Goal: Task Accomplishment & Management: Manage account settings

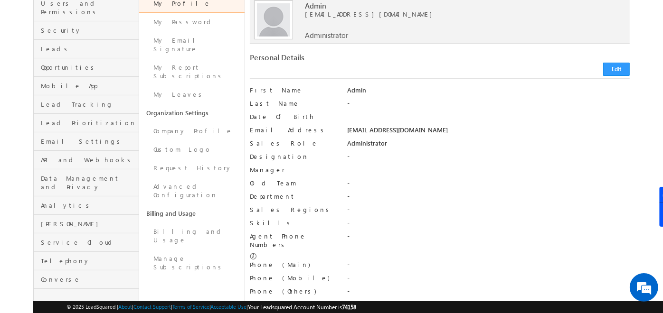
scroll to position [36, 0]
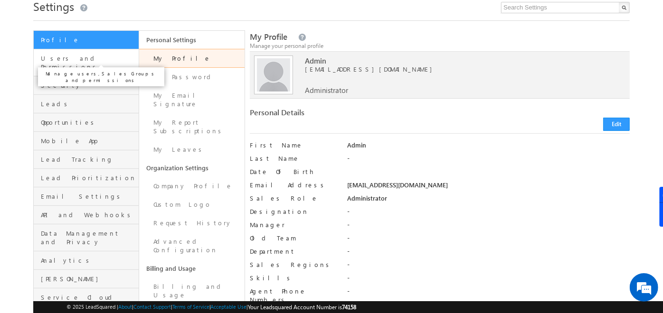
click at [85, 56] on span "Users and Permissions" at bounding box center [88, 62] width 95 height 17
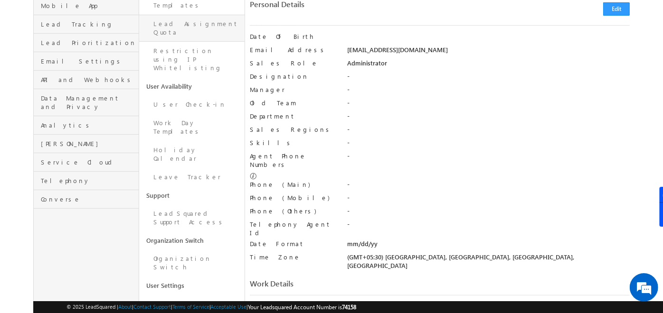
scroll to position [174, 0]
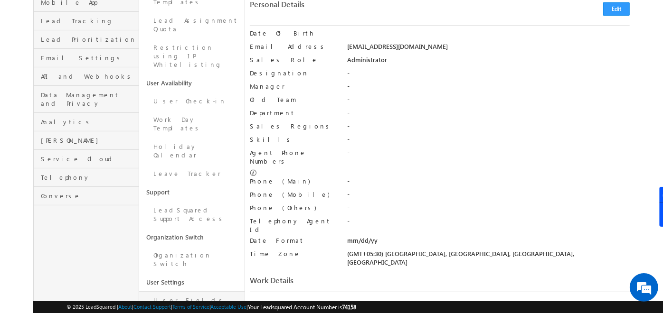
click at [179, 292] on link "User Fields" at bounding box center [191, 301] width 105 height 19
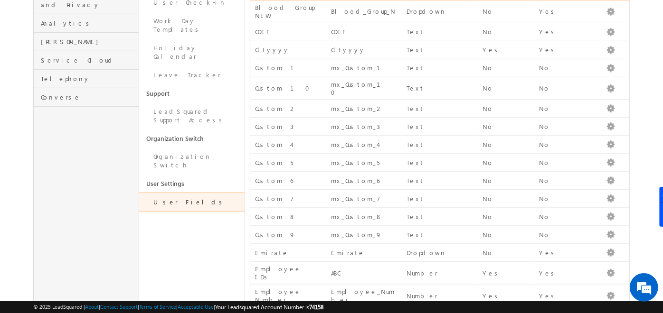
scroll to position [270, 0]
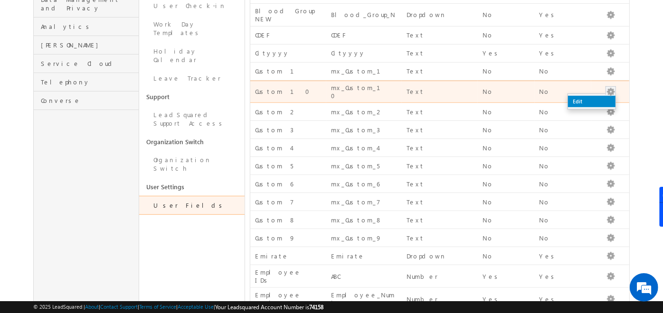
click at [586, 96] on link "Edit" at bounding box center [591, 101] width 47 height 11
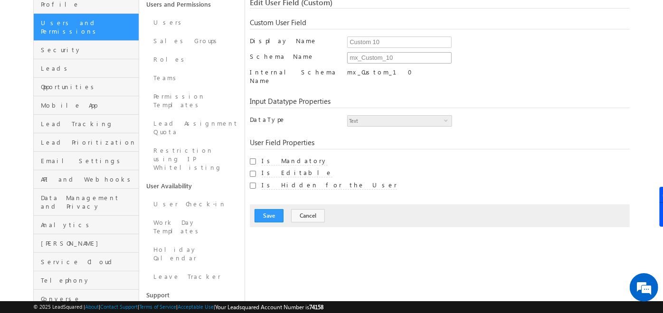
scroll to position [71, 0]
click at [375, 42] on input "Custom 10" at bounding box center [399, 42] width 104 height 11
click at [374, 116] on span "Text" at bounding box center [396, 121] width 96 height 10
click at [408, 116] on span "Text" at bounding box center [396, 121] width 96 height 10
click at [310, 210] on button "Cancel" at bounding box center [308, 216] width 34 height 13
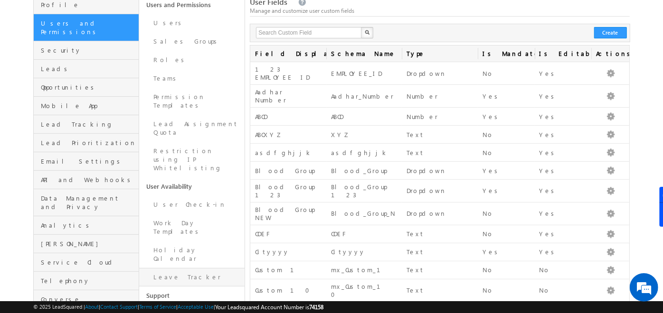
scroll to position [0, 0]
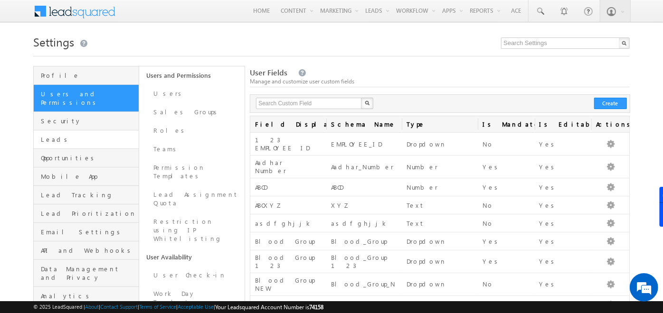
click at [76, 136] on link "Leads" at bounding box center [86, 140] width 105 height 19
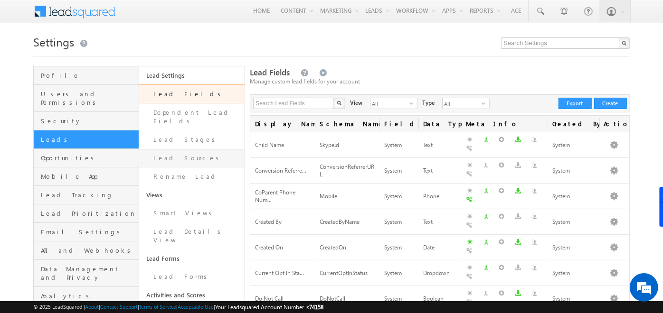
scroll to position [43, 0]
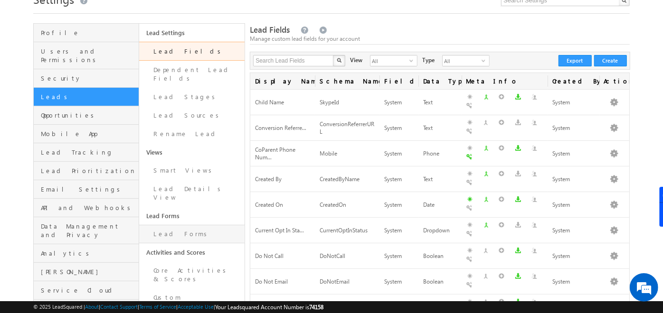
click at [176, 225] on link "Lead Forms" at bounding box center [191, 234] width 105 height 19
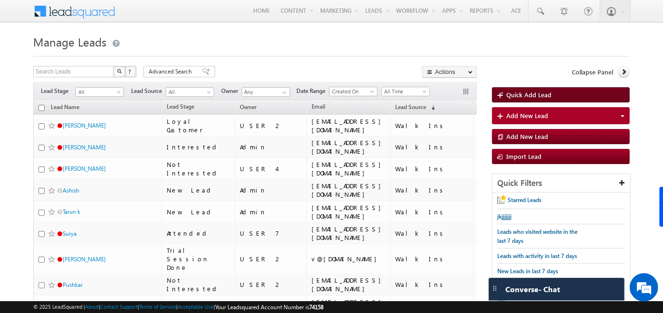
click at [510, 93] on span "Quick Add Lead" at bounding box center [528, 95] width 45 height 8
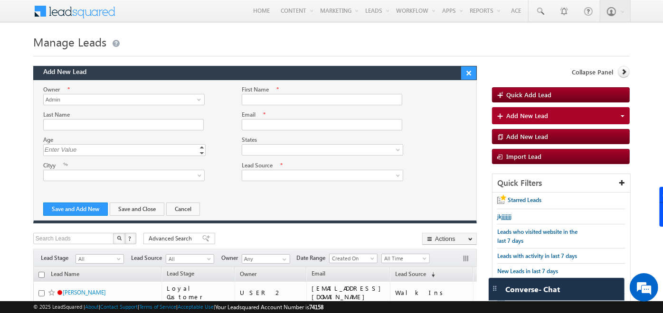
click at [471, 72] on button "×" at bounding box center [468, 72] width 15 height 13
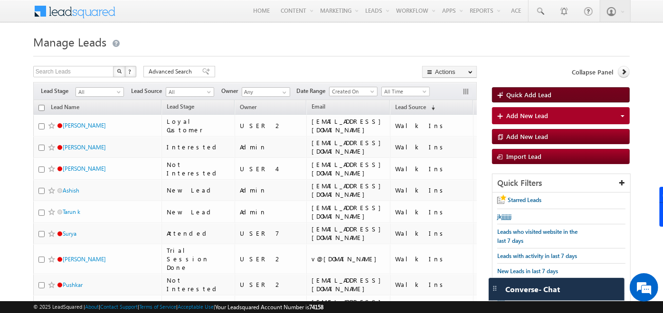
click at [514, 96] on span "Quick Add Lead" at bounding box center [528, 95] width 45 height 8
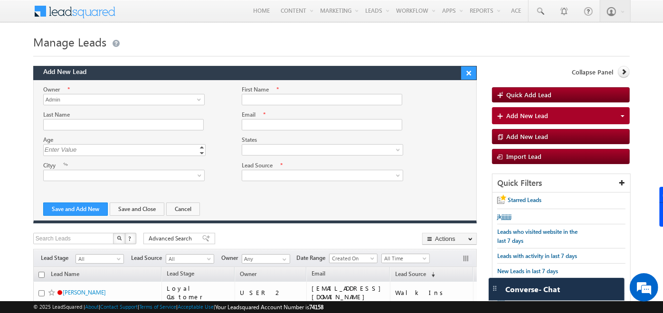
click at [469, 76] on button "×" at bounding box center [468, 72] width 15 height 13
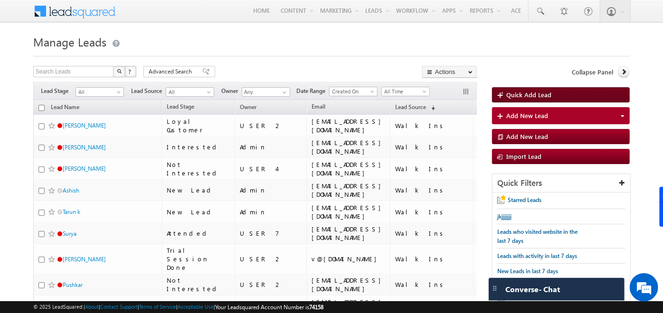
click at [499, 92] on span at bounding box center [501, 95] width 9 height 9
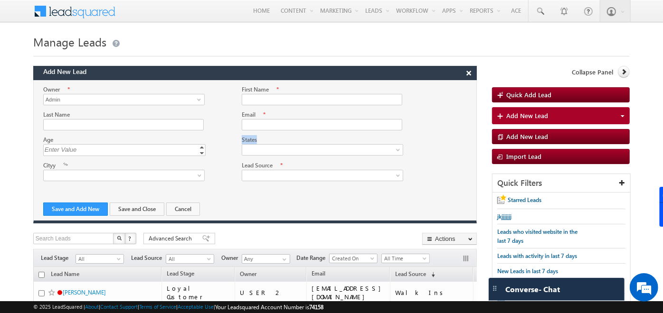
drag, startPoint x: 262, startPoint y: 139, endPoint x: 233, endPoint y: 138, distance: 29.0
click at [233, 138] on div "States Maharashtra Bihar Karnataka Goa" at bounding box center [321, 145] width 179 height 20
click at [169, 178] on link at bounding box center [124, 175] width 162 height 11
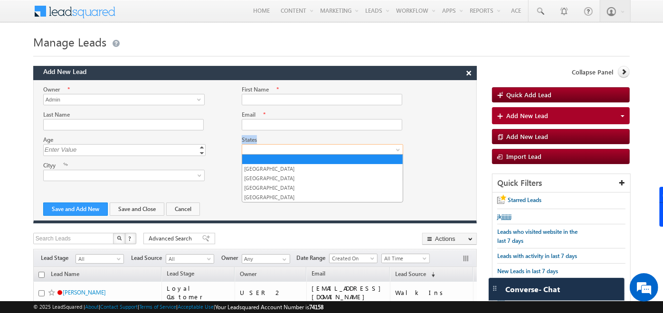
click at [319, 148] on span at bounding box center [320, 150] width 156 height 9
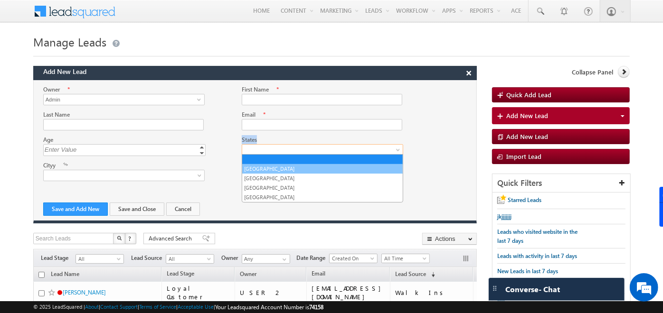
click at [273, 172] on link "[GEOGRAPHIC_DATA]" at bounding box center [322, 169] width 161 height 9
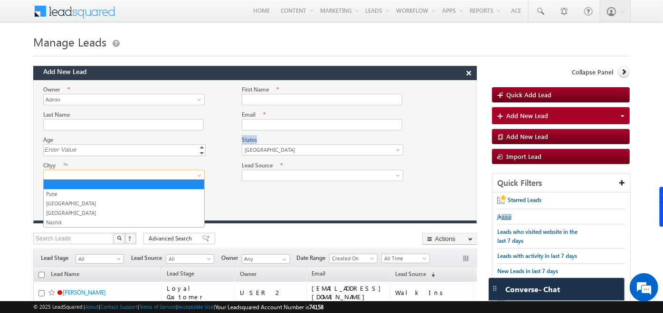
click at [181, 172] on span at bounding box center [122, 175] width 156 height 9
click at [285, 153] on link "[GEOGRAPHIC_DATA]" at bounding box center [323, 149] width 162 height 11
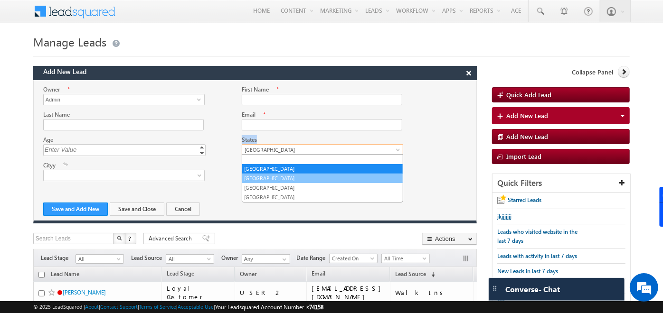
click at [255, 179] on link "Bihar" at bounding box center [322, 178] width 161 height 9
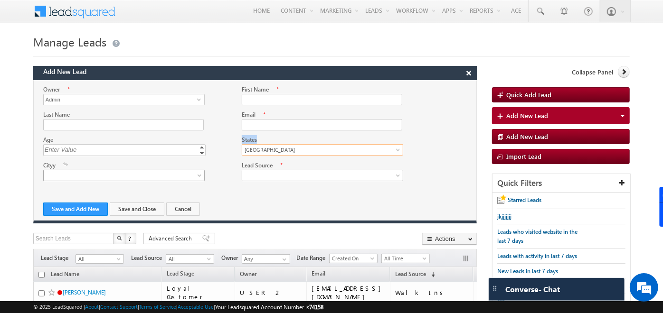
click at [192, 171] on span at bounding box center [122, 175] width 156 height 9
click at [235, 177] on div "Lead Source * Organic Search Direct Traffic Social Media Referral Sites Inbound…" at bounding box center [321, 171] width 179 height 20
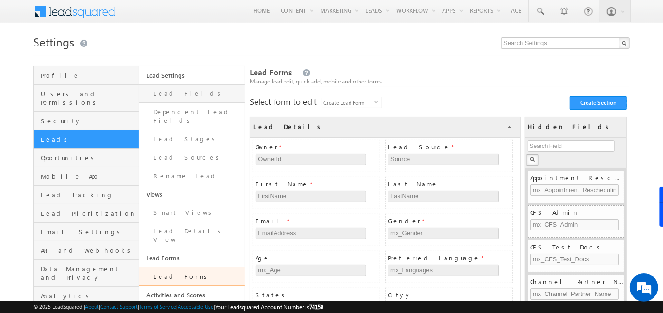
click at [190, 97] on link "Lead Fields" at bounding box center [191, 94] width 105 height 19
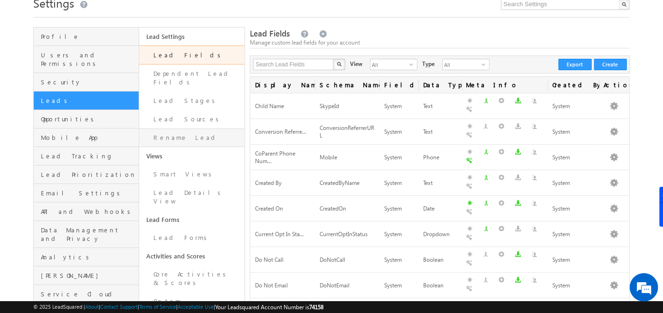
scroll to position [47, 0]
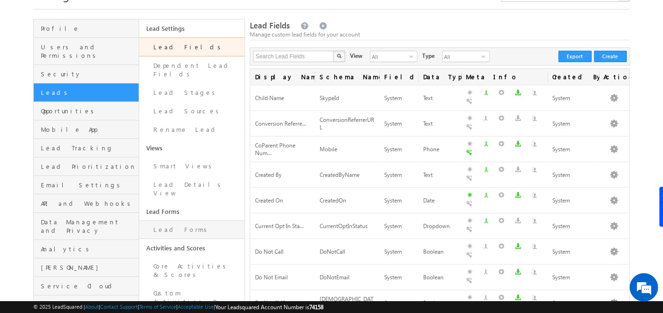
click at [172, 221] on link "Lead Forms" at bounding box center [191, 230] width 105 height 19
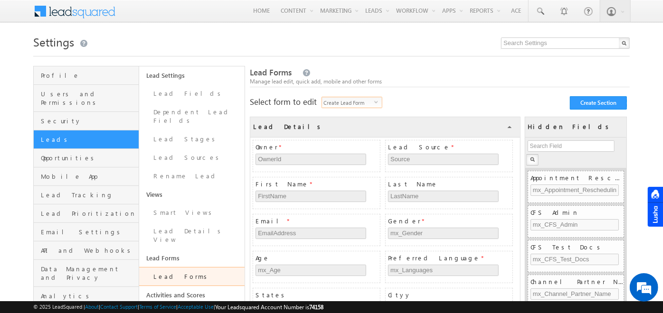
click at [364, 105] on span "Create Lead Form" at bounding box center [348, 102] width 52 height 10
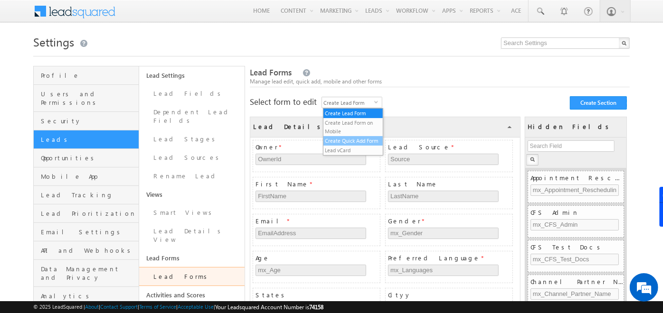
click at [347, 143] on li "Create Quick Add Form" at bounding box center [353, 140] width 60 height 9
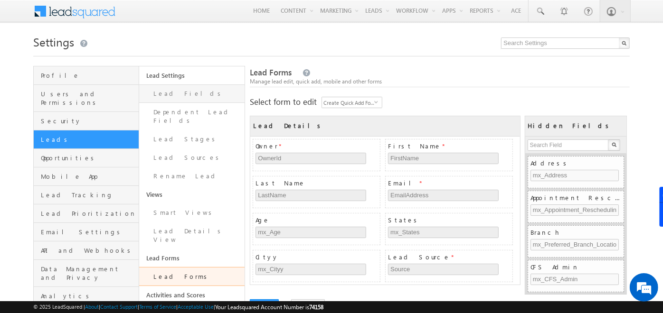
click at [159, 96] on link "Lead Fields" at bounding box center [191, 94] width 105 height 19
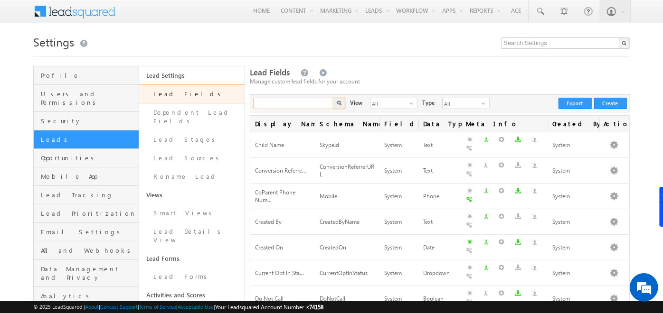
click at [284, 104] on input "text" at bounding box center [293, 103] width 81 height 11
type input "states"
click at [333, 98] on button "button" at bounding box center [339, 103] width 12 height 11
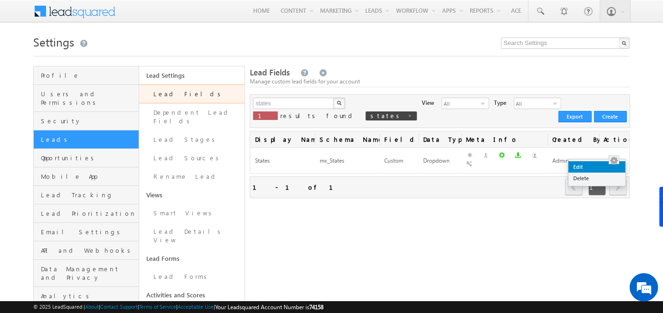
click at [582, 168] on link "Edit" at bounding box center [597, 166] width 57 height 11
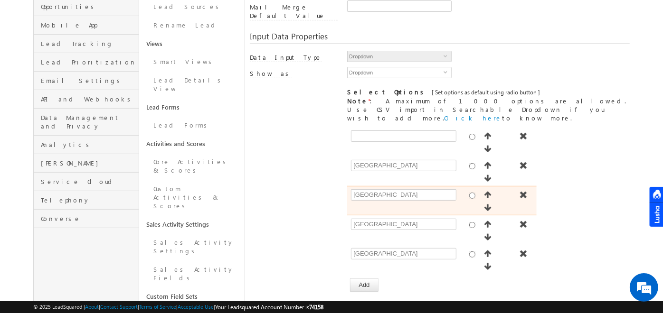
scroll to position [154, 0]
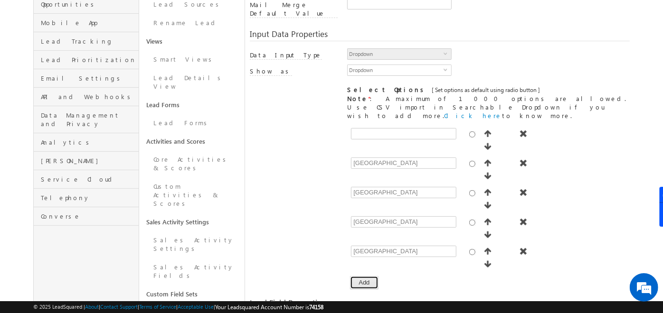
click at [363, 276] on button "Add" at bounding box center [364, 282] width 28 height 13
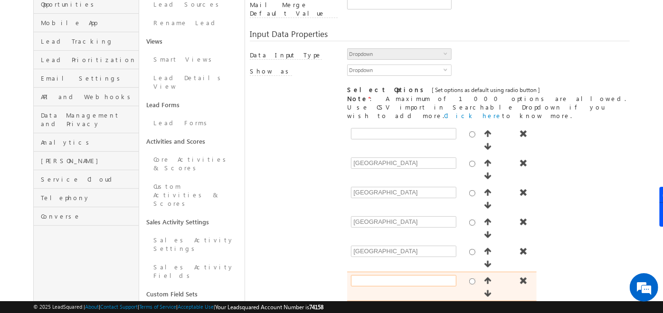
click at [363, 275] on input "text" at bounding box center [403, 280] width 105 height 11
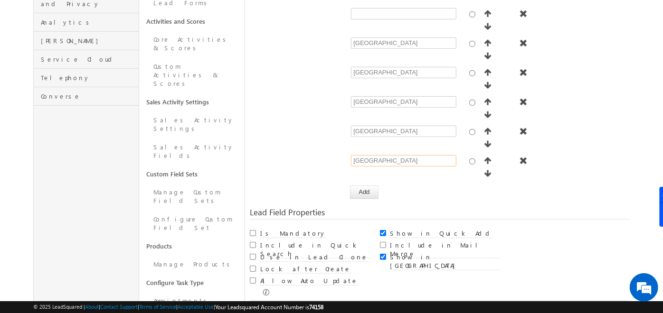
scroll to position [274, 0]
type input "[GEOGRAPHIC_DATA]"
click at [277, 305] on button "Save" at bounding box center [269, 311] width 29 height 13
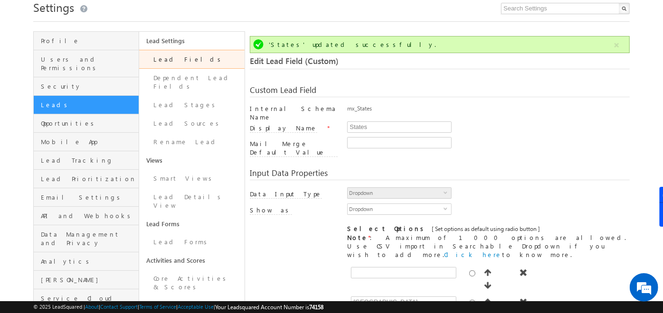
scroll to position [70, 0]
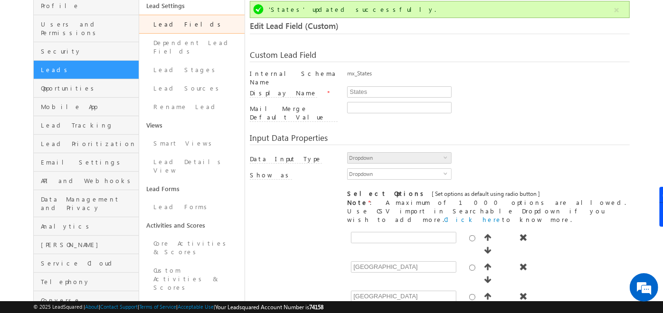
click at [209, 30] on link "Lead Fields" at bounding box center [191, 24] width 105 height 19
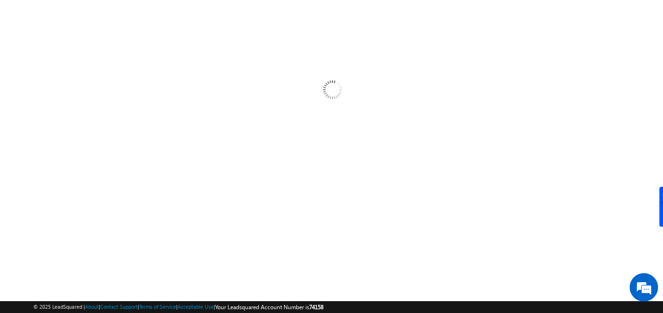
scroll to position [17, 0]
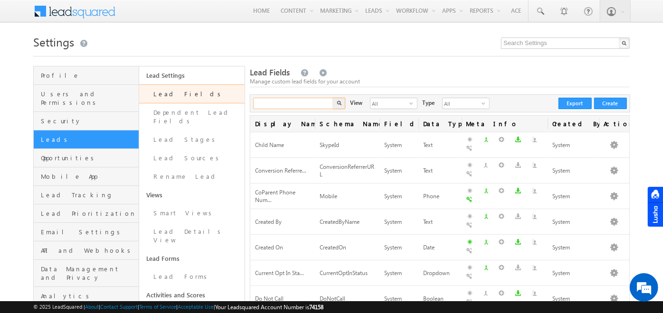
click at [296, 105] on input "text" at bounding box center [293, 103] width 81 height 11
type input "cityy"
click at [333, 98] on button "button" at bounding box center [339, 103] width 12 height 11
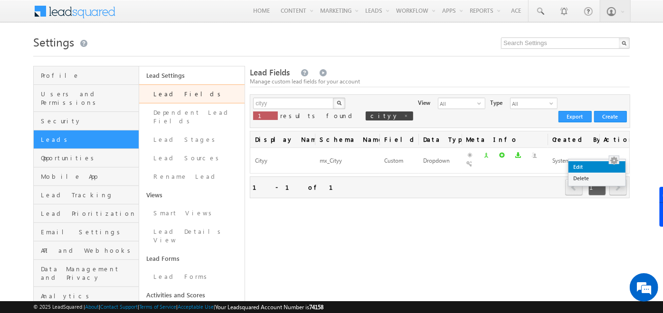
click at [588, 162] on link "Edit" at bounding box center [597, 166] width 57 height 11
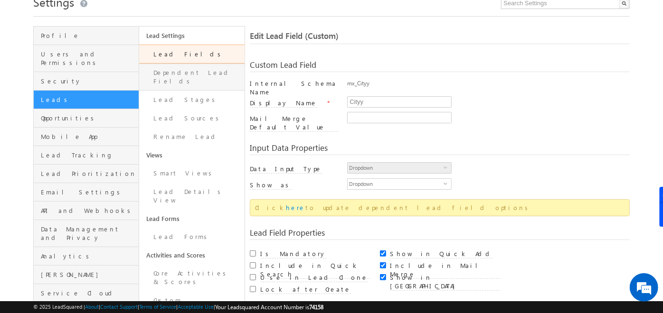
click at [182, 73] on link "Dependent Lead Fields" at bounding box center [191, 77] width 105 height 27
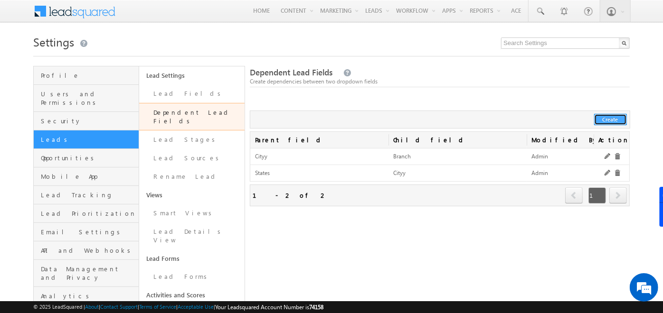
click at [613, 118] on button "Create" at bounding box center [610, 119] width 33 height 11
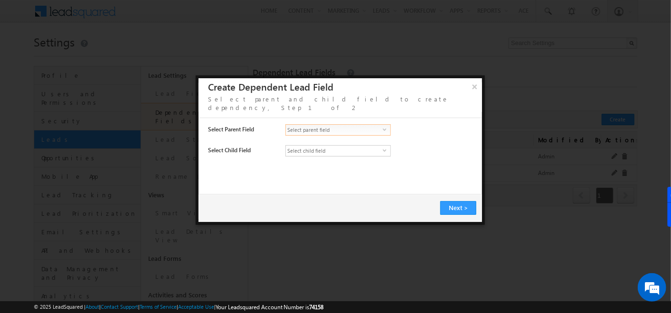
click at [319, 125] on span "Select parent field" at bounding box center [334, 130] width 97 height 10
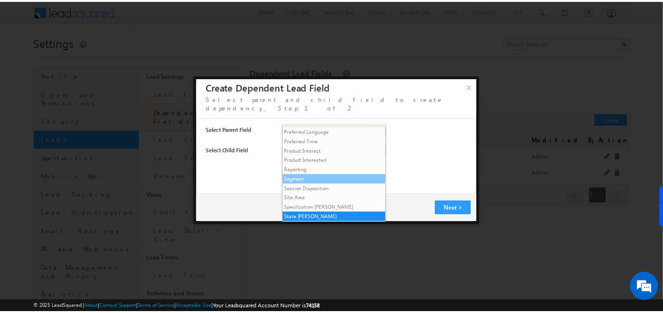
scroll to position [218, 0]
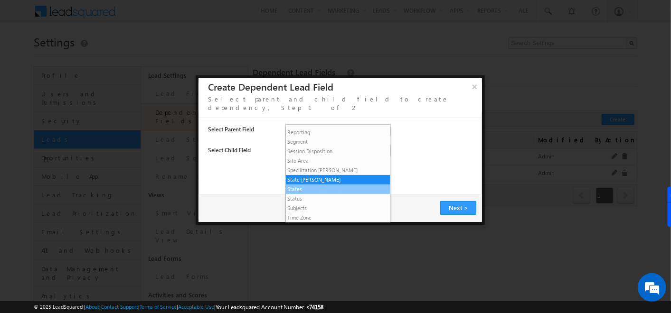
click at [303, 188] on li "States" at bounding box center [338, 189] width 104 height 9
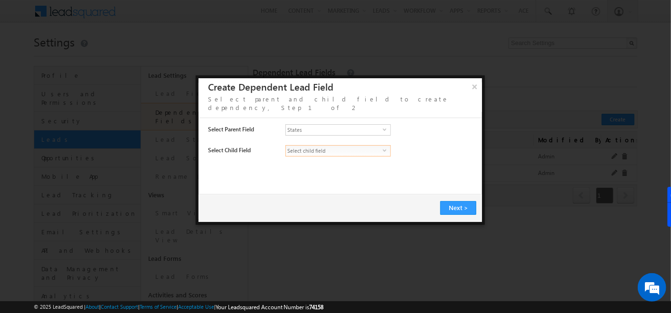
click at [309, 146] on span "Select child field" at bounding box center [334, 151] width 97 height 10
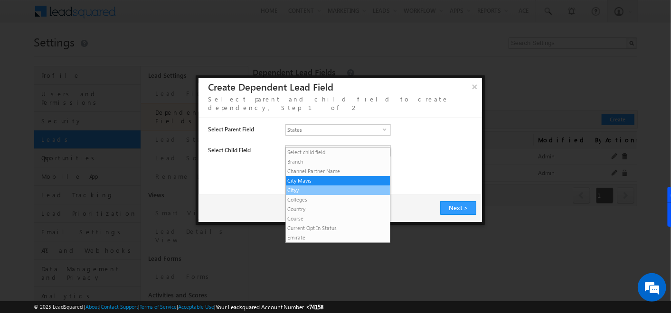
click at [306, 192] on li "Cityy" at bounding box center [338, 190] width 104 height 9
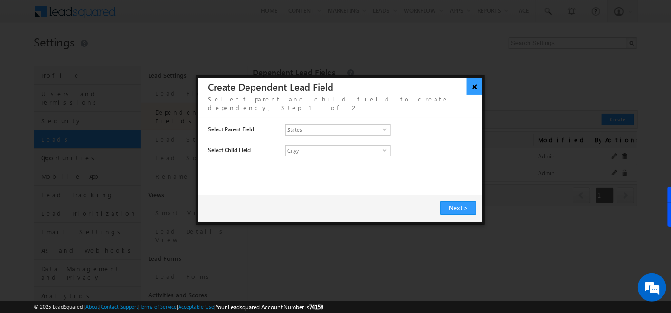
click at [478, 94] on button "×" at bounding box center [475, 86] width 16 height 17
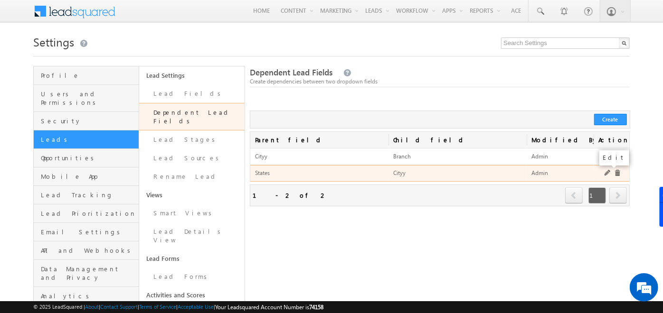
click at [606, 171] on link at bounding box center [608, 173] width 7 height 7
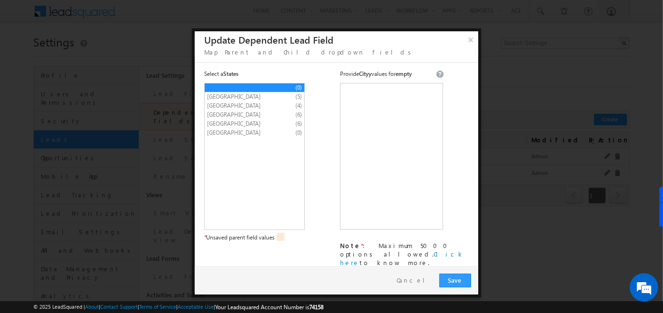
click at [228, 135] on span "Rajasthan" at bounding box center [246, 133] width 79 height 9
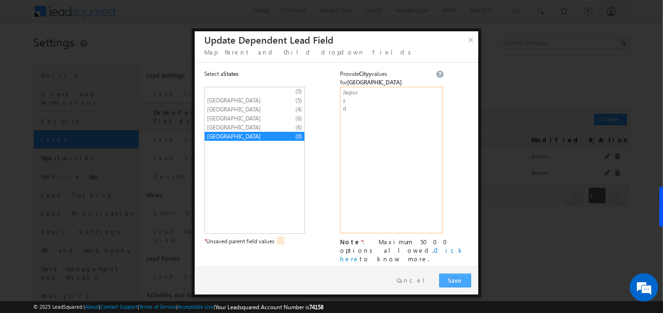
type textarea "Jaipur z d"
click at [451, 276] on span "Save" at bounding box center [455, 280] width 15 height 8
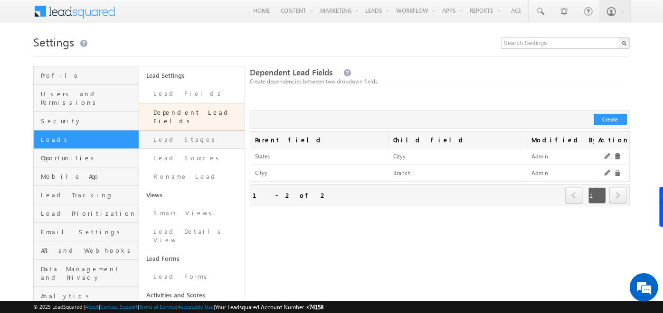
click at [179, 131] on link "Lead Stages" at bounding box center [191, 140] width 105 height 19
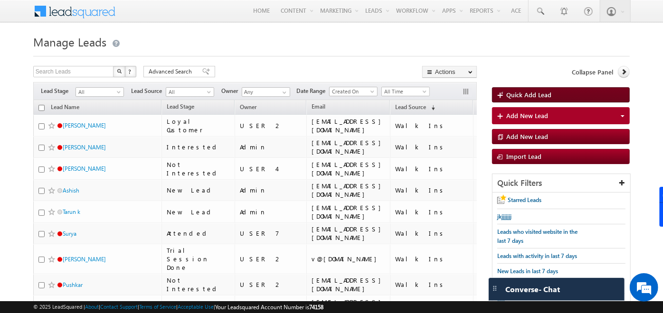
click at [543, 91] on span "Quick Add Lead" at bounding box center [528, 95] width 45 height 8
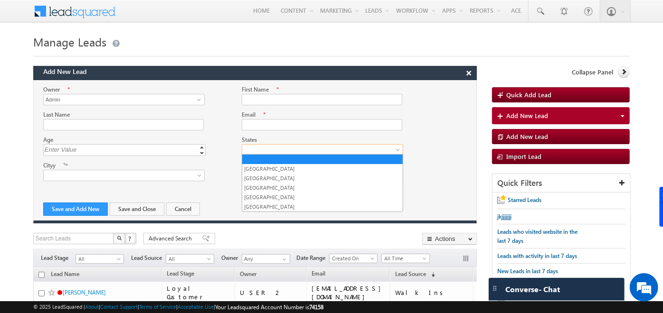
click at [300, 148] on span at bounding box center [320, 150] width 156 height 9
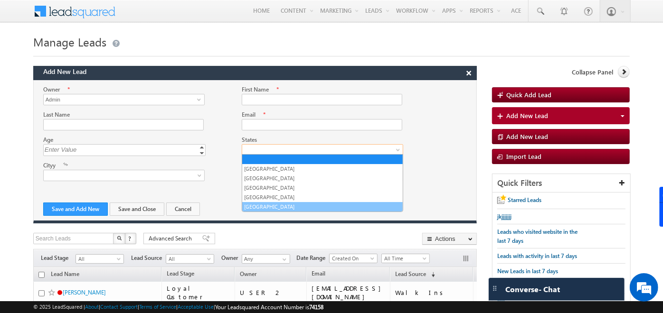
click at [260, 206] on link "Rajasthan" at bounding box center [322, 207] width 161 height 9
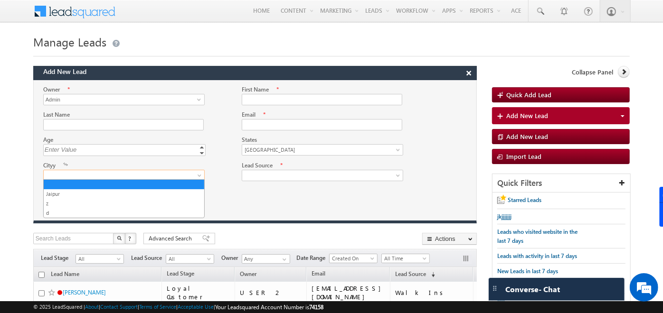
click at [158, 178] on span at bounding box center [122, 175] width 156 height 9
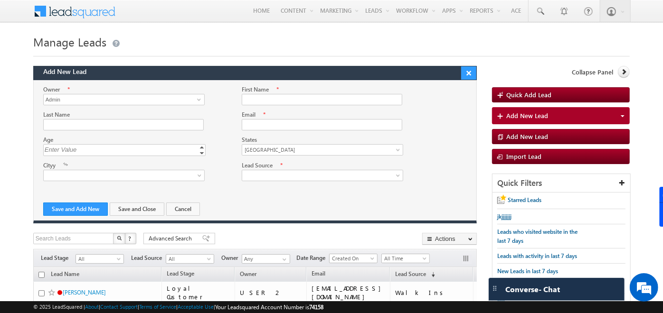
click at [470, 73] on button "×" at bounding box center [468, 72] width 15 height 13
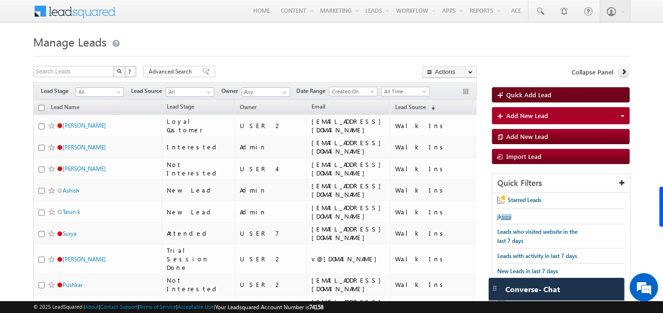
click at [505, 87] on link "Quick Add Lead" at bounding box center [561, 94] width 138 height 15
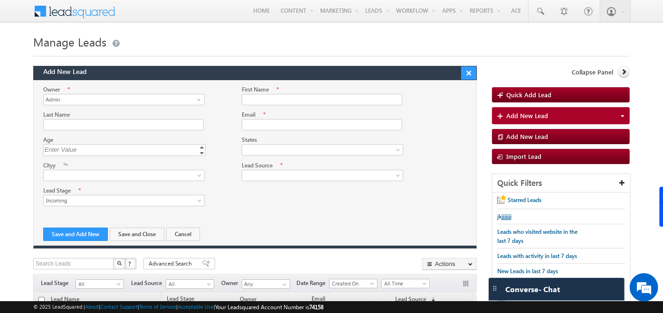
click at [464, 75] on button "×" at bounding box center [468, 72] width 15 height 13
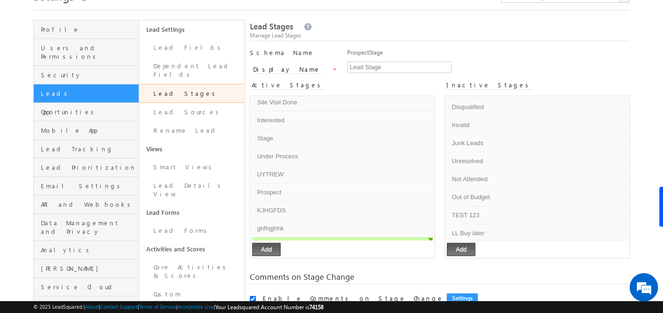
scroll to position [243, 0]
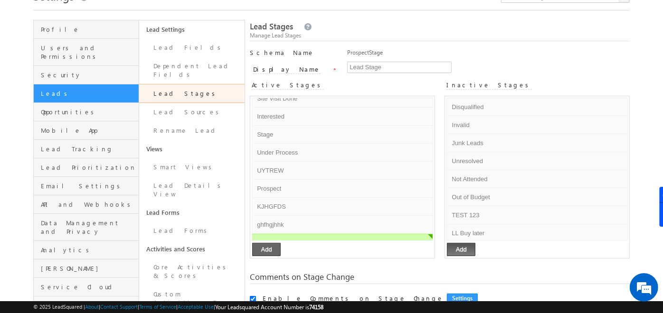
click at [265, 247] on button "Add" at bounding box center [266, 249] width 28 height 13
type input "jhgjhkjhkj"
click at [411, 240] on span at bounding box center [414, 243] width 7 height 7
click at [455, 248] on button "Add" at bounding box center [461, 249] width 28 height 13
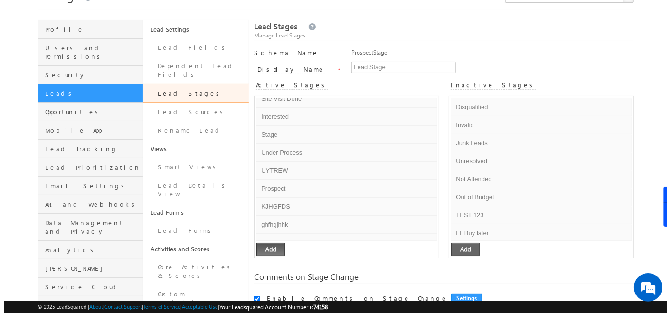
scroll to position [121, 0]
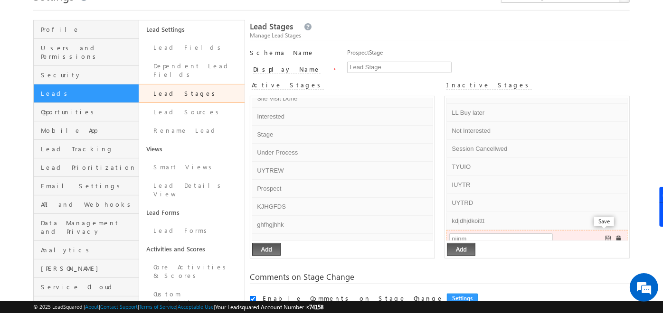
type input "njjnm"
click at [606, 236] on span at bounding box center [609, 239] width 7 height 7
click at [607, 236] on span at bounding box center [610, 239] width 7 height 7
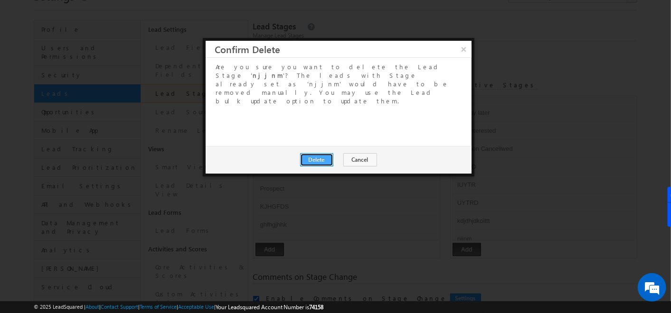
click at [318, 153] on button "Delete" at bounding box center [316, 159] width 33 height 13
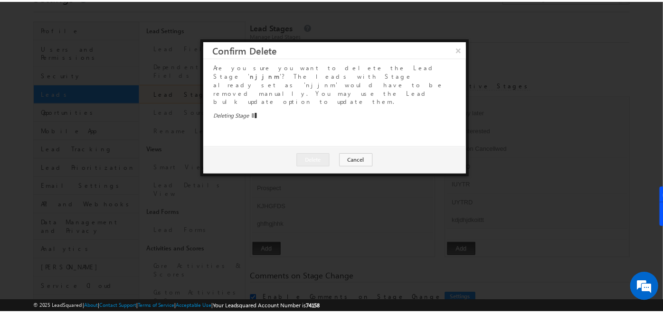
scroll to position [103, 0]
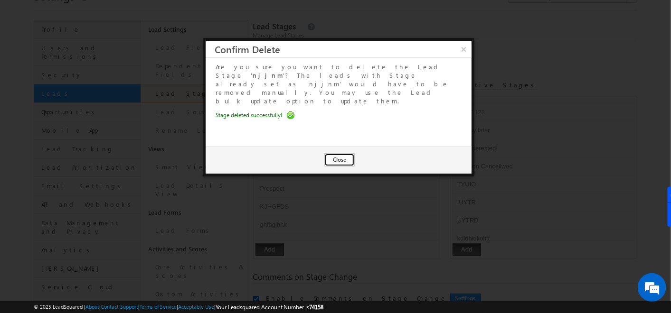
click at [344, 153] on button "Close" at bounding box center [339, 159] width 30 height 13
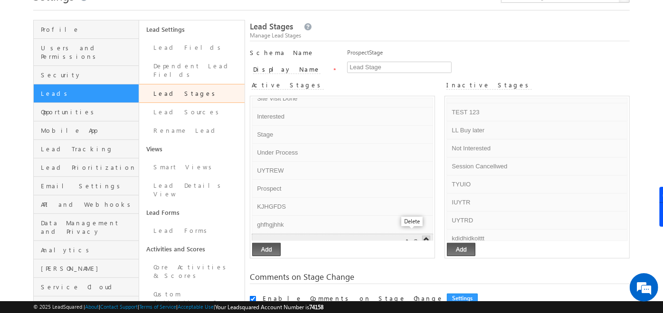
click at [412, 240] on span at bounding box center [415, 243] width 7 height 7
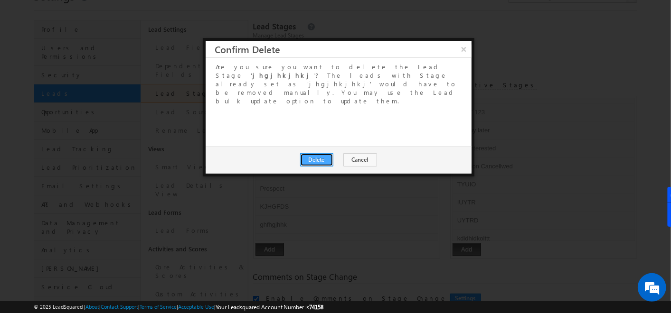
click at [318, 153] on button "Delete" at bounding box center [316, 159] width 33 height 13
click at [463, 50] on button "×" at bounding box center [464, 49] width 16 height 17
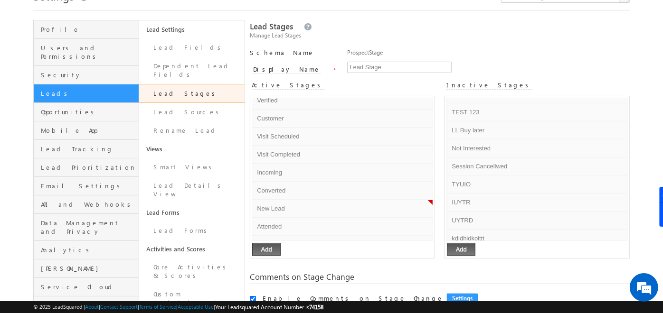
scroll to position [0, 0]
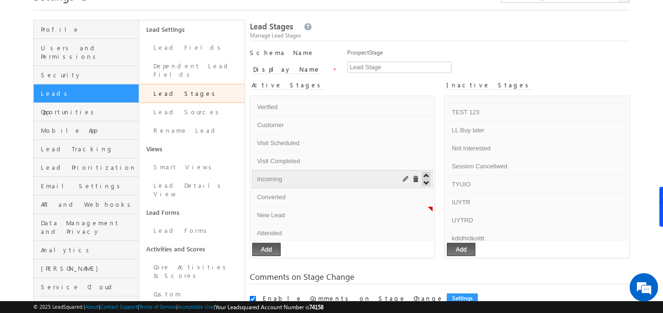
click at [403, 176] on span at bounding box center [406, 179] width 7 height 7
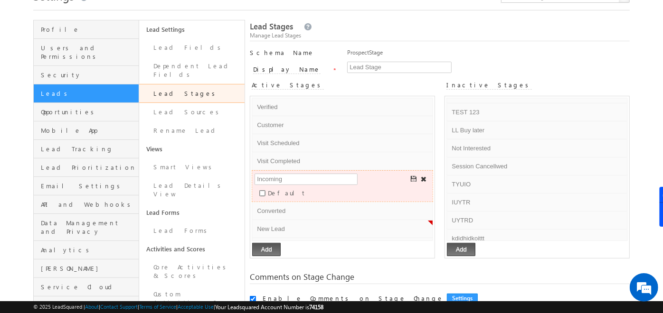
click at [265, 190] on input "Default" at bounding box center [262, 193] width 6 height 6
checkbox input "true"
click at [411, 178] on span at bounding box center [414, 179] width 7 height 7
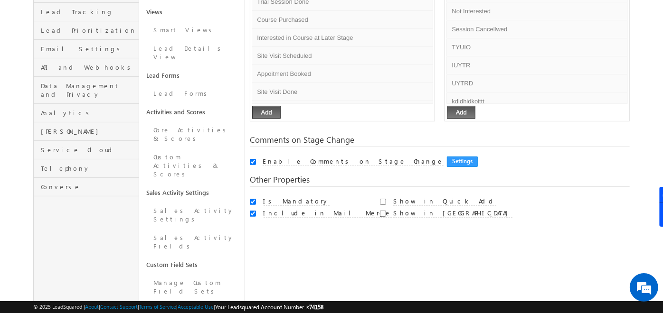
scroll to position [184, 0]
click at [382, 200] on input "Show in Quick Add" at bounding box center [383, 201] width 6 height 6
checkbox input "true"
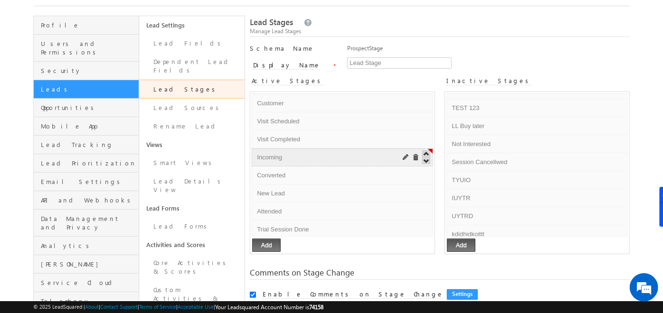
scroll to position [16, 0]
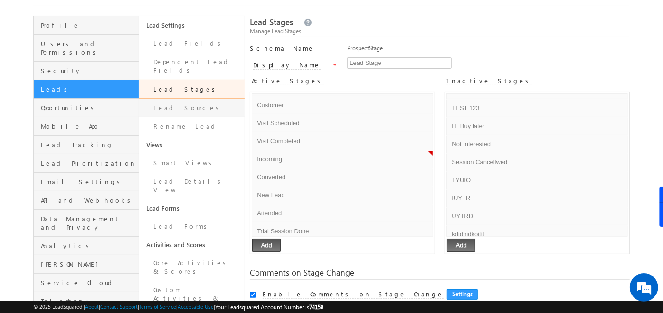
click at [179, 103] on link "Lead Sources" at bounding box center [191, 108] width 105 height 19
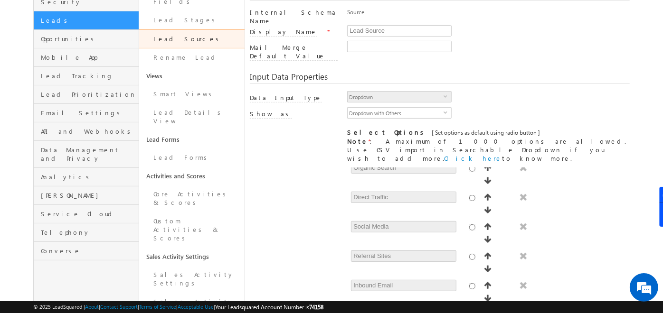
scroll to position [119, 0]
click at [173, 52] on link "Rename Lead" at bounding box center [191, 58] width 105 height 19
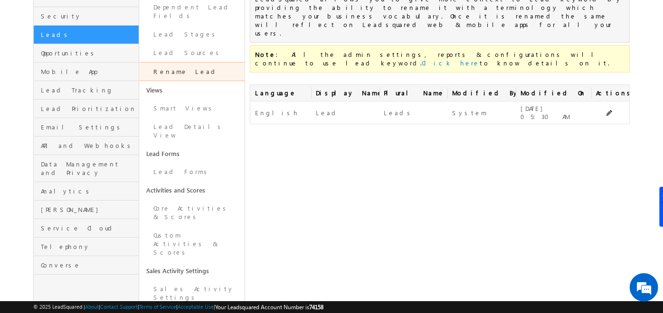
scroll to position [106, 0]
drag, startPoint x: 211, startPoint y: 171, endPoint x: 146, endPoint y: 171, distance: 65.1
click at [146, 180] on link "Activities and Scores" at bounding box center [191, 189] width 105 height 18
drag, startPoint x: 146, startPoint y: 171, endPoint x: 270, endPoint y: 175, distance: 123.5
click at [270, 175] on div "Rename Lead Rename "Lead" to reflect your business vocabulary LeadSquared allow…" at bounding box center [440, 251] width 380 height 583
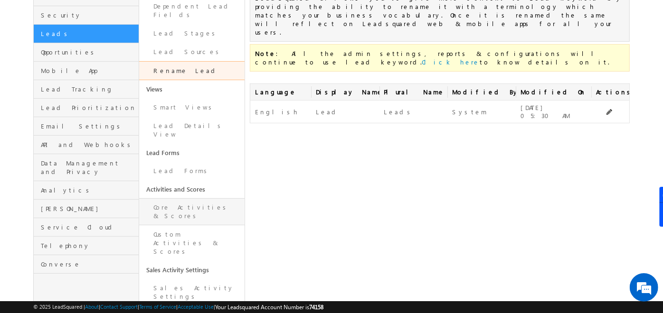
click at [180, 199] on link "Core Activities & Scores" at bounding box center [191, 212] width 105 height 27
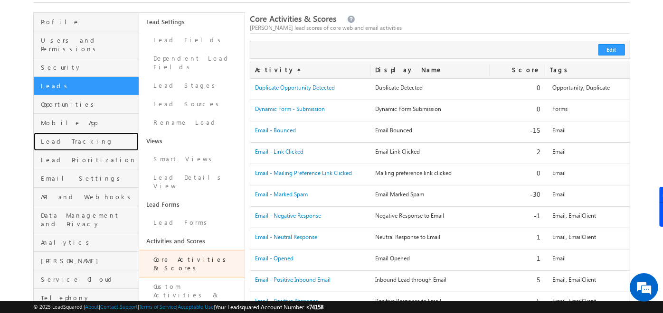
scroll to position [53, 0]
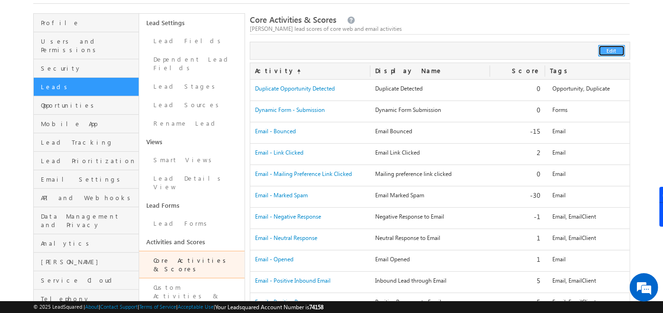
click at [611, 52] on button "Edit" at bounding box center [611, 50] width 27 height 11
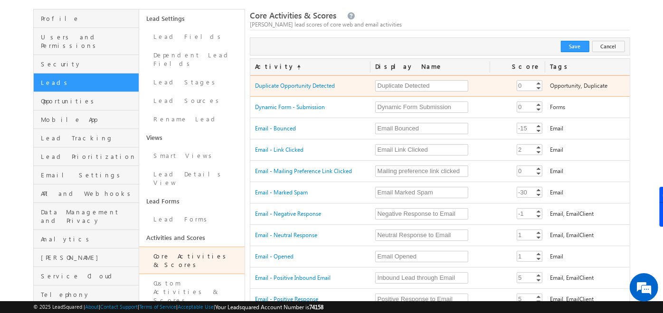
scroll to position [60, 0]
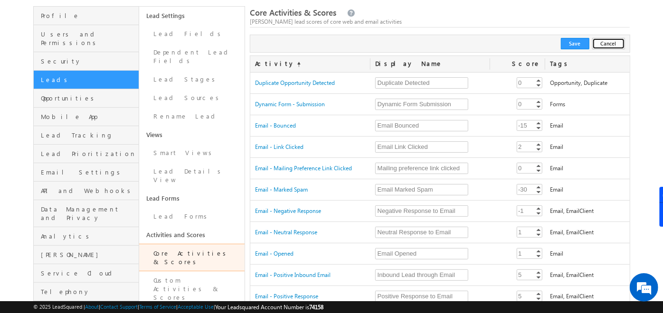
click at [616, 43] on button "Cancel" at bounding box center [608, 43] width 33 height 11
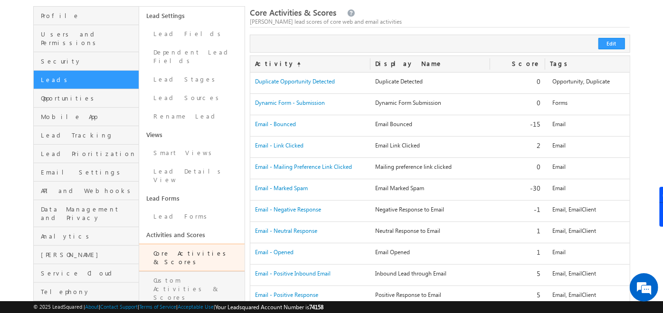
click at [194, 272] on link "Custom Activities & Scores" at bounding box center [191, 290] width 105 height 36
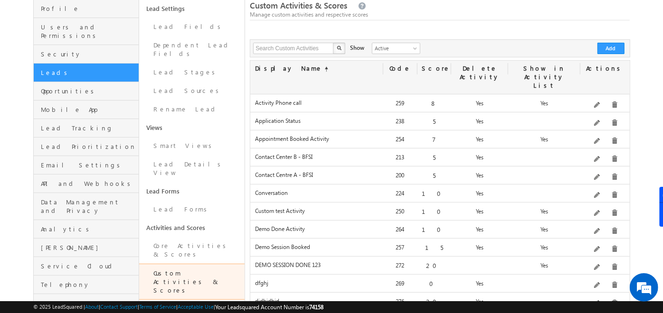
scroll to position [67, 0]
click at [613, 47] on button "Add" at bounding box center [610, 47] width 27 height 11
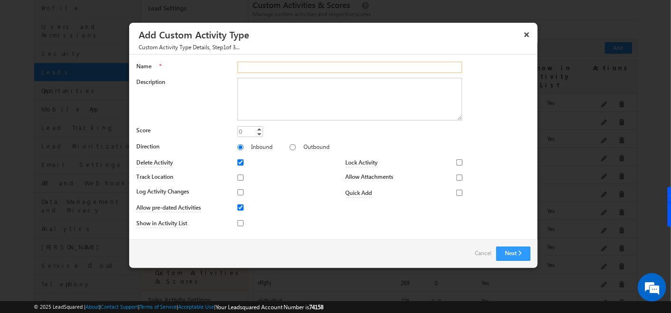
click at [268, 69] on input "Name" at bounding box center [349, 67] width 225 height 11
type input "F2F Meeting Activity 123"
type input "10"
click at [191, 115] on div "Description" at bounding box center [333, 101] width 394 height 47
click at [290, 148] on input "Outbound" at bounding box center [293, 147] width 6 height 6
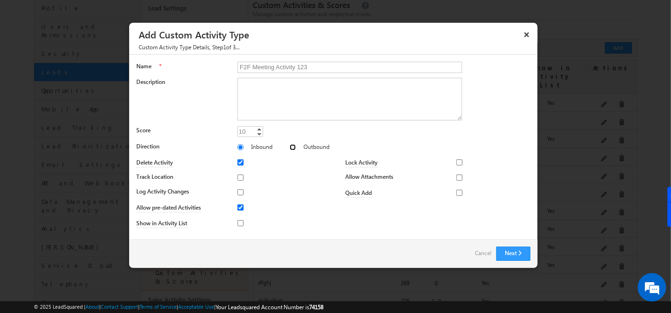
radio input "true"
click at [241, 177] on input "Track Location" at bounding box center [240, 178] width 6 height 6
checkbox input "true"
click at [241, 192] on input "Log Activity Changes" at bounding box center [240, 193] width 6 height 6
checkbox input "true"
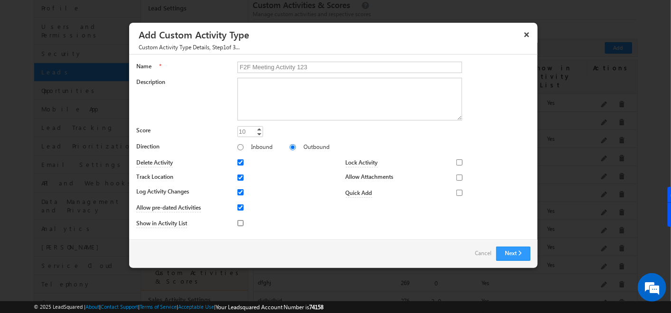
click at [240, 224] on input "Show in Activity List" at bounding box center [240, 223] width 6 height 6
checkbox input "true"
click at [459, 162] on input "Lock Activity" at bounding box center [459, 163] width 6 height 6
click at [487, 160] on span "None Selected" at bounding box center [495, 162] width 54 height 11
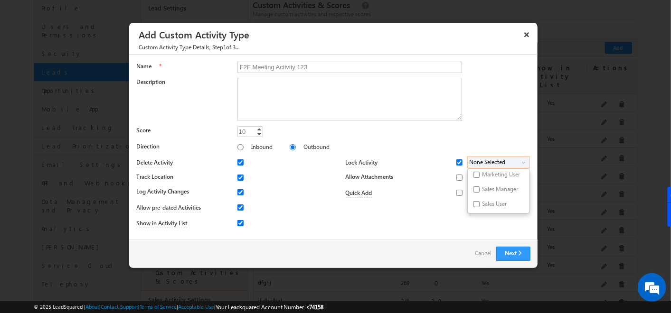
click at [460, 160] on input "Lock Activity" at bounding box center [459, 163] width 6 height 6
checkbox input "false"
click at [456, 180] on input "Allow Attachments" at bounding box center [459, 178] width 6 height 6
checkbox input "true"
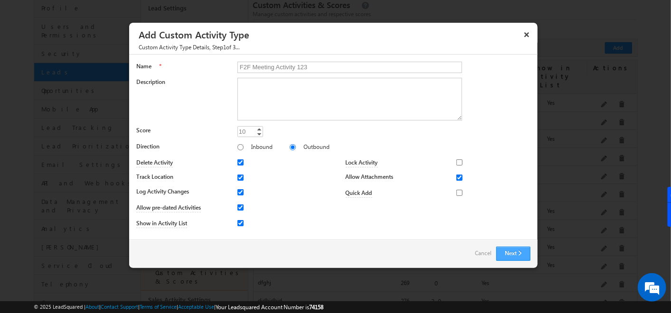
click at [520, 255] on button "Next" at bounding box center [513, 254] width 34 height 14
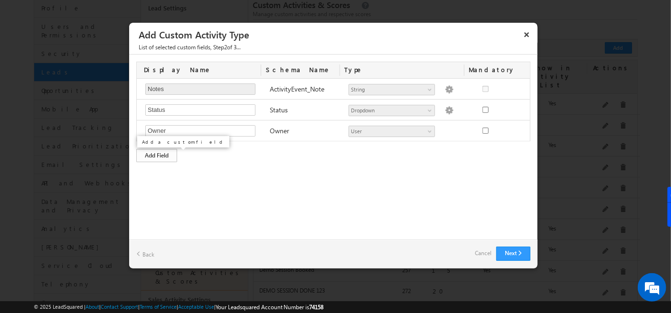
click at [161, 156] on div "Add Field" at bounding box center [156, 155] width 41 height 13
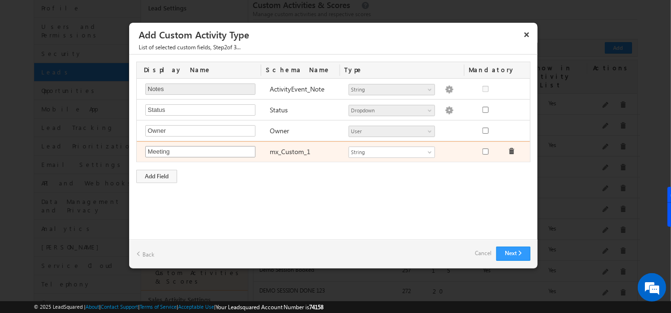
type input "Meeting outcome"
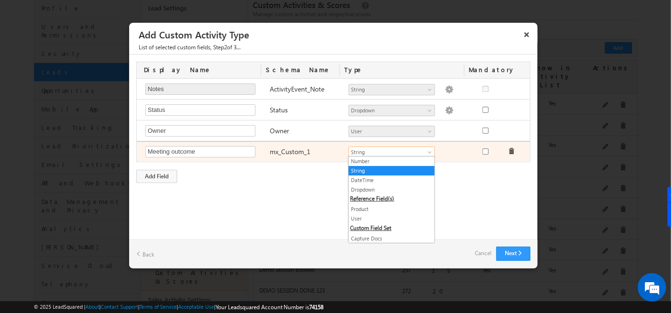
click at [385, 150] on span "String" at bounding box center [387, 152] width 77 height 9
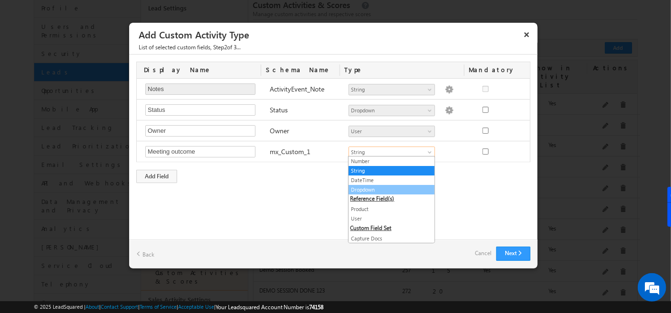
click at [368, 188] on link "Dropdown" at bounding box center [392, 190] width 86 height 9
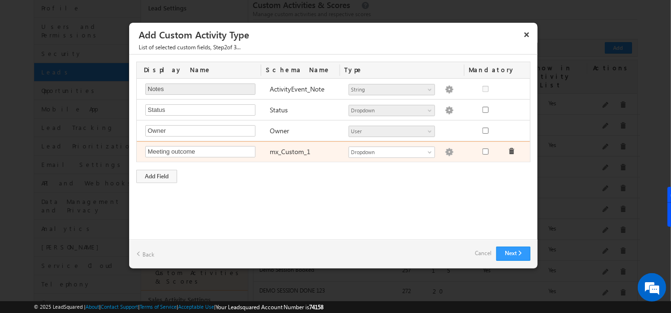
click at [445, 152] on img at bounding box center [449, 152] width 9 height 9
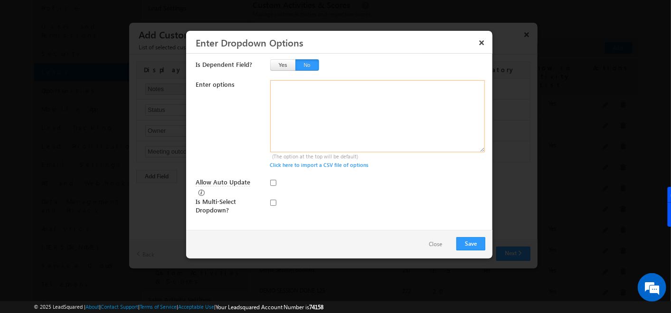
click at [293, 96] on textarea at bounding box center [377, 116] width 215 height 72
type textarea "Attended Not Attended"
click at [461, 237] on button "Save" at bounding box center [470, 243] width 29 height 13
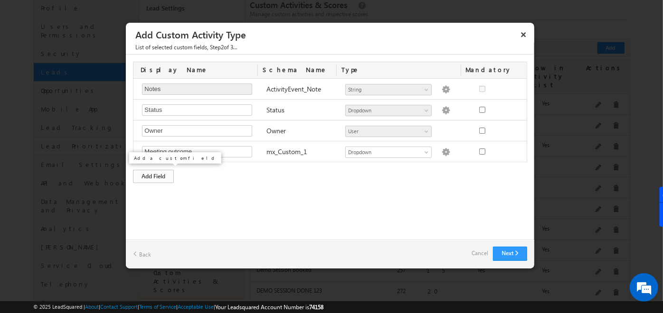
click at [149, 175] on div "Add Field" at bounding box center [153, 176] width 41 height 13
type input "Response"
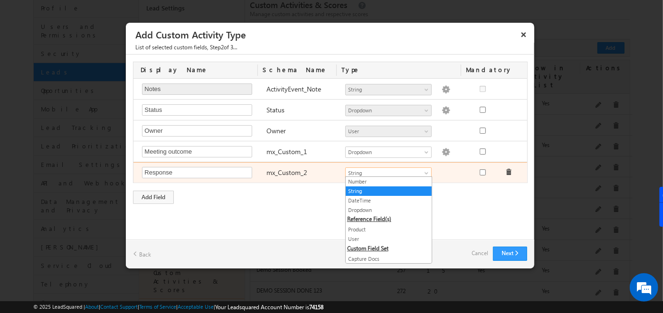
click at [363, 173] on span "String" at bounding box center [384, 173] width 77 height 9
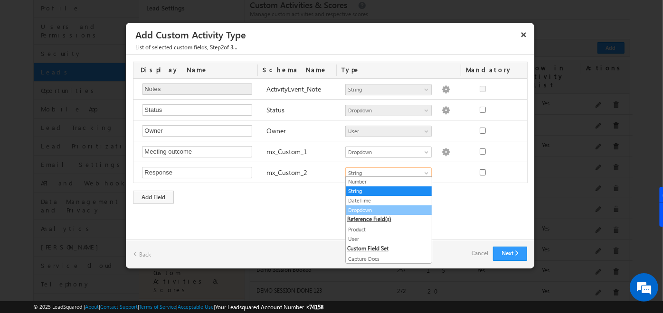
click at [369, 206] on link "Dropdown" at bounding box center [389, 210] width 86 height 9
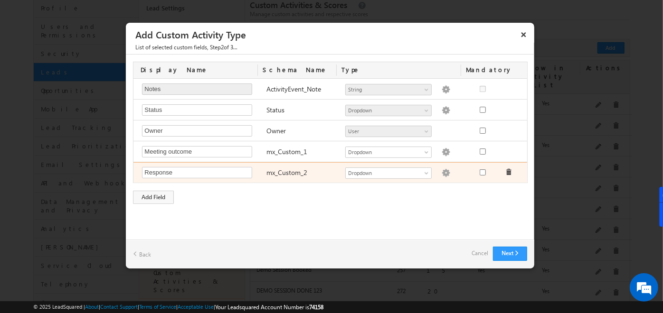
click at [442, 169] on img at bounding box center [446, 173] width 9 height 9
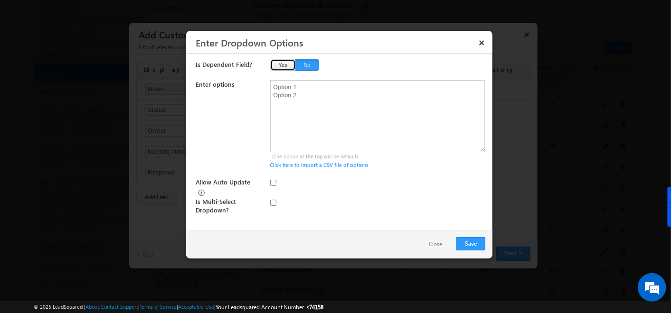
click at [294, 64] on button "Yes" at bounding box center [283, 64] width 26 height 11
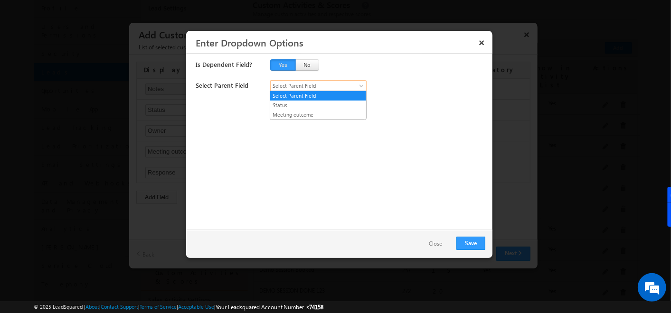
click at [295, 85] on span "Select Parent Field" at bounding box center [314, 86] width 86 height 9
click at [296, 113] on link "Meeting outcome" at bounding box center [318, 115] width 96 height 9
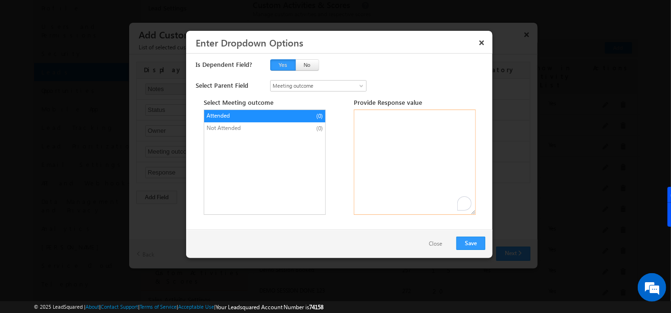
click at [371, 116] on textarea "To enrich screen reader interactions, please activate Accessibility in Grammarl…" at bounding box center [415, 162] width 122 height 105
type textarea "INT NOT INT CALL BACK"
click at [258, 127] on span "Not Attended" at bounding box center [246, 128] width 79 height 9
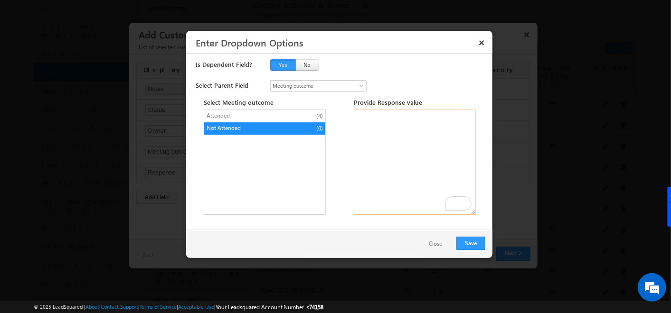
click at [380, 118] on textarea "To enrich screen reader interactions, please activate Accessibility in Grammarl…" at bounding box center [415, 162] width 122 height 105
type textarea "Cancelled Resch"
click at [466, 243] on button "Save" at bounding box center [470, 243] width 29 height 13
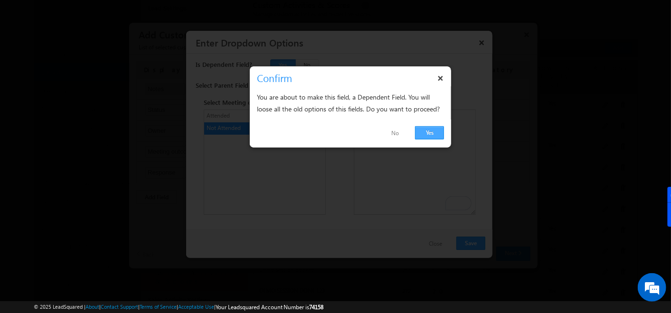
click at [425, 136] on link "Yes" at bounding box center [429, 132] width 29 height 13
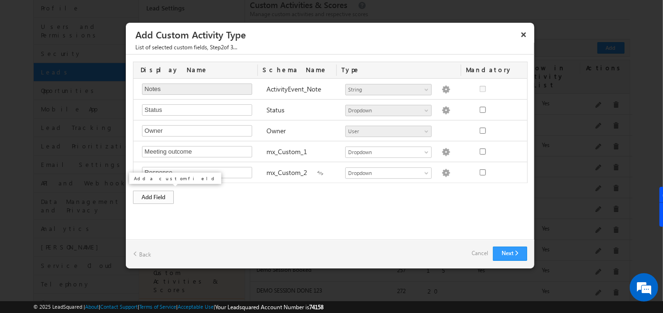
click at [155, 192] on div "Add Field" at bounding box center [153, 197] width 41 height 13
type input "Follow up Date and Time"
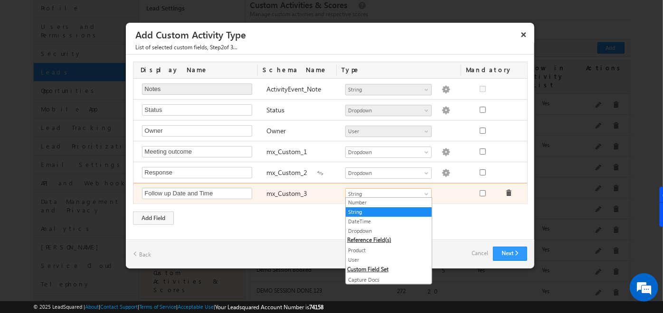
click at [351, 192] on span "String" at bounding box center [384, 194] width 77 height 9
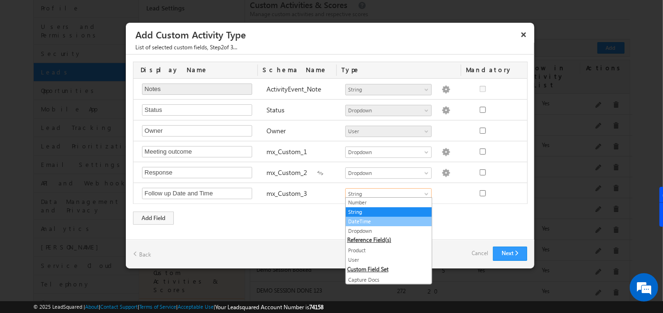
click at [361, 221] on link "DateTime" at bounding box center [389, 222] width 86 height 9
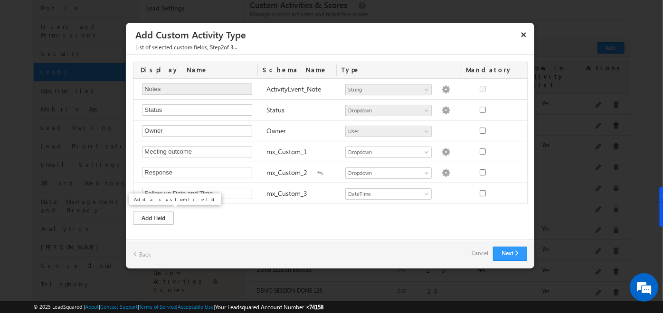
click at [156, 219] on div "Add Field" at bounding box center [153, 218] width 41 height 13
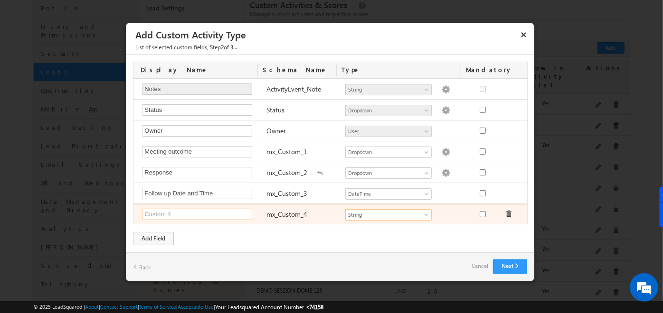
click at [160, 213] on input "text" at bounding box center [197, 214] width 110 height 11
type input "Resch date and time"
click at [415, 211] on span "String" at bounding box center [384, 215] width 77 height 9
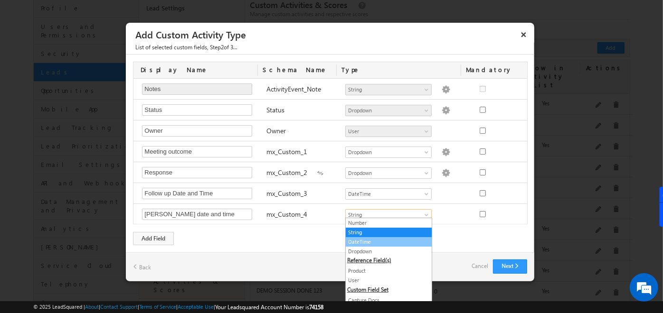
click at [355, 241] on link "DateTime" at bounding box center [389, 242] width 86 height 9
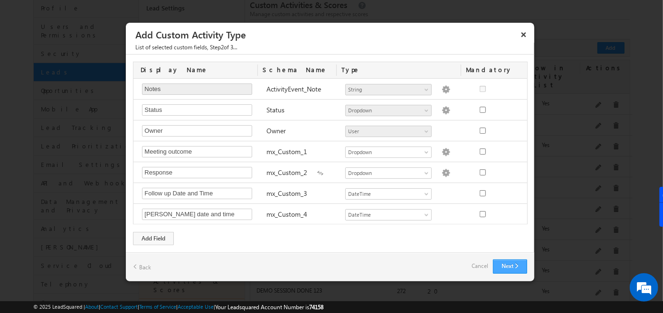
click at [503, 260] on button "Next" at bounding box center [510, 267] width 34 height 14
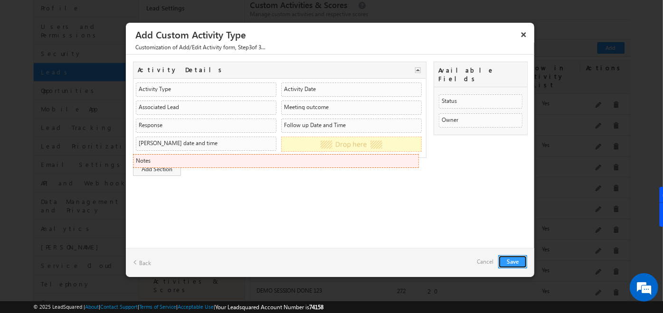
drag, startPoint x: 216, startPoint y: 126, endPoint x: 210, endPoint y: 162, distance: 36.5
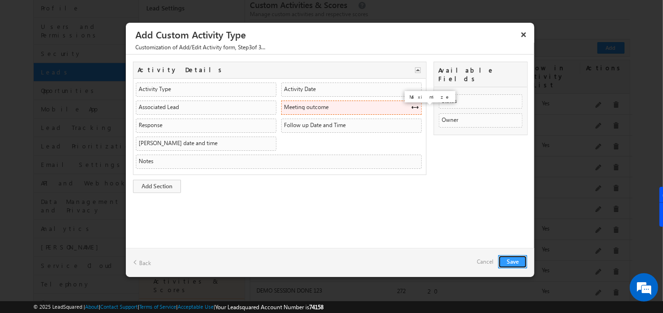
click at [411, 107] on span at bounding box center [415, 108] width 8 height 8
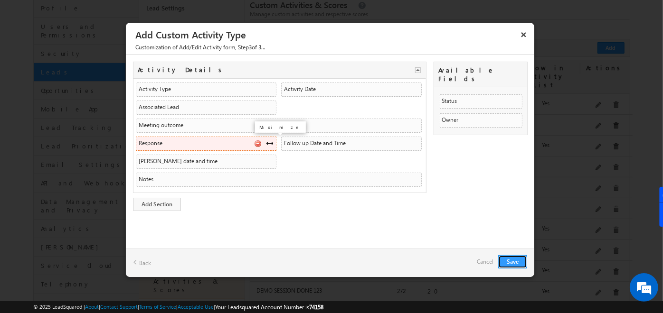
click at [269, 141] on span at bounding box center [270, 144] width 8 height 8
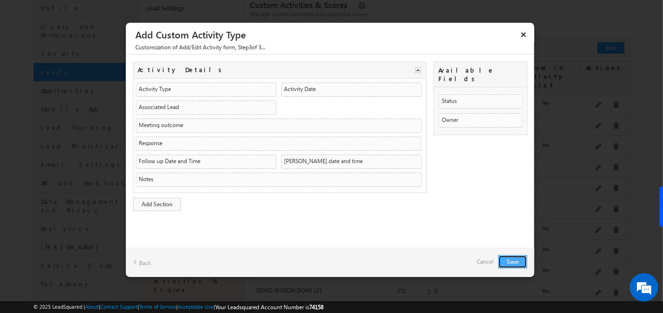
click at [513, 260] on button "Save" at bounding box center [512, 262] width 29 height 13
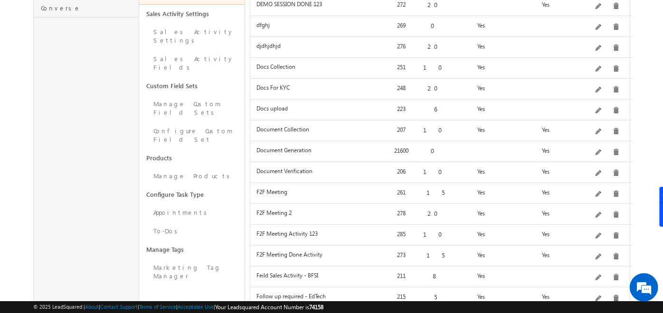
scroll to position [417, 0]
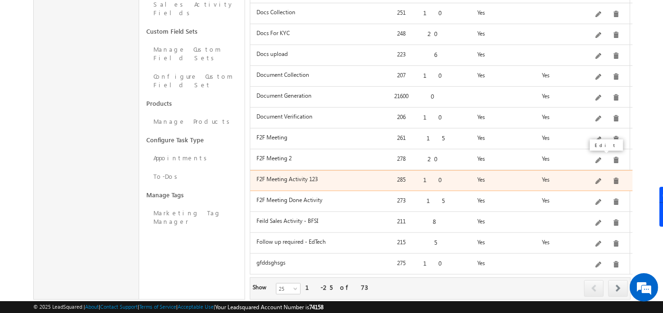
click at [603, 179] on span at bounding box center [599, 182] width 7 height 7
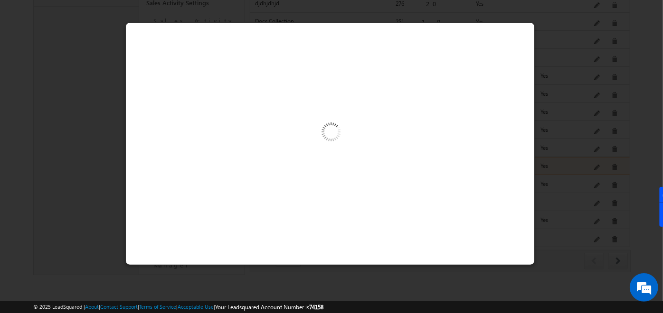
scroll to position [346, 0]
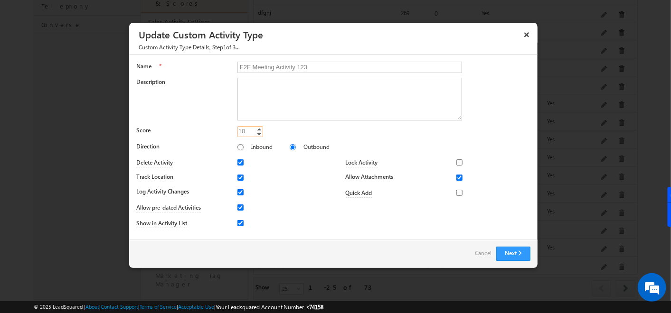
click at [249, 133] on input "10" at bounding box center [250, 131] width 26 height 11
type input "10"
click at [519, 253] on button "Next" at bounding box center [513, 254] width 34 height 14
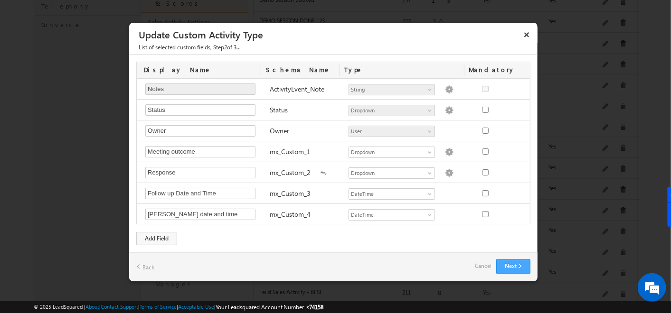
click at [521, 268] on button "Next" at bounding box center [513, 267] width 34 height 14
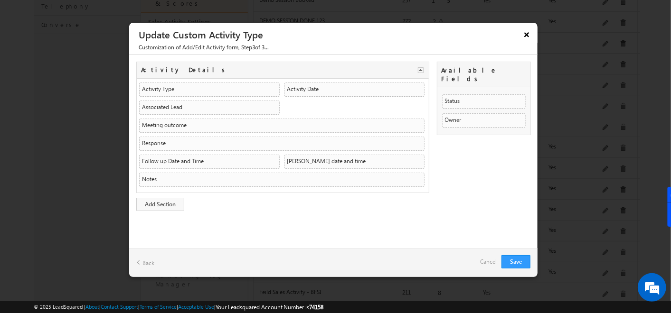
click at [528, 35] on button "×" at bounding box center [526, 34] width 15 height 17
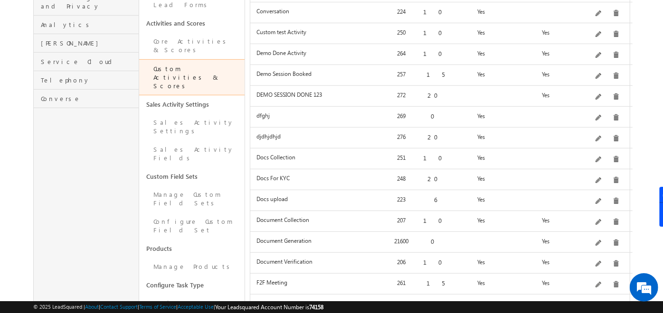
scroll to position [273, 0]
drag, startPoint x: 141, startPoint y: 202, endPoint x: 209, endPoint y: 201, distance: 68.4
click at [209, 275] on link "Configure Task Type" at bounding box center [191, 284] width 105 height 18
click at [80, 209] on div "Profile Users and Permissions Security Leads Opportunities Mobile App Lead Trac…" at bounding box center [86, 118] width 106 height 651
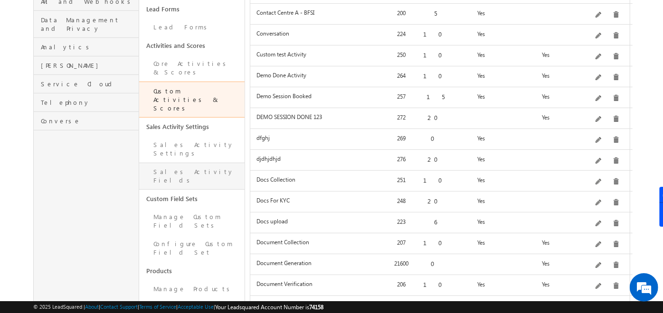
scroll to position [258, 0]
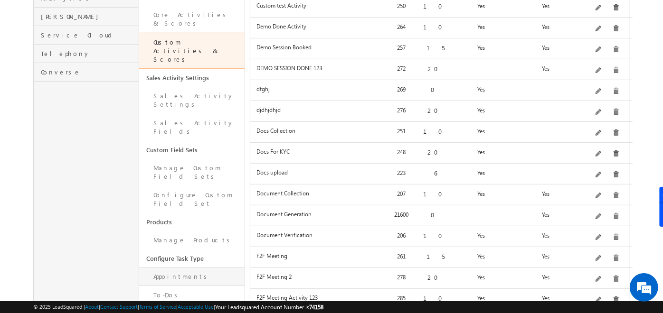
click at [170, 268] on link "Appointments" at bounding box center [191, 277] width 105 height 19
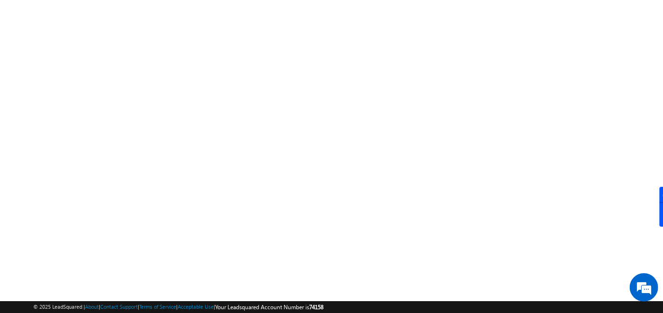
scroll to position [160, 0]
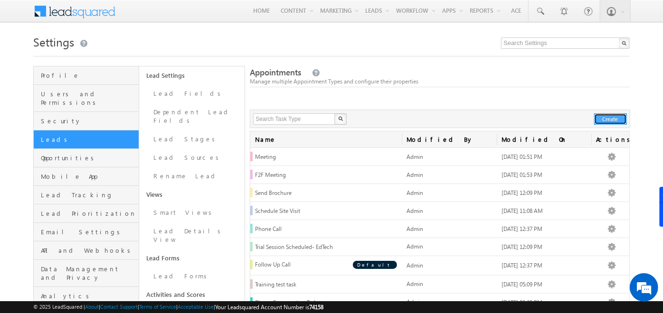
click at [605, 119] on button "Create" at bounding box center [610, 119] width 33 height 11
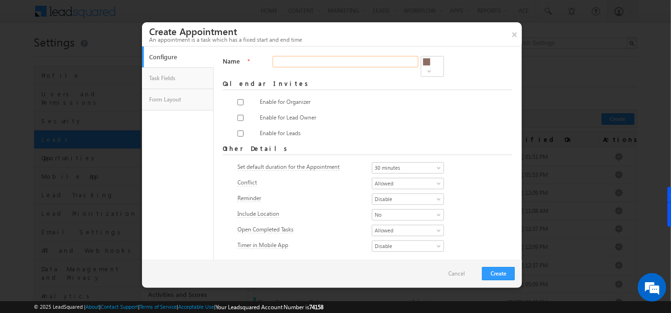
click at [313, 66] on input "Name" at bounding box center [346, 61] width 146 height 11
type input "hdgdjdjhkjdd"
click at [238, 99] on input "checkbox" at bounding box center [240, 102] width 6 height 6
checkbox input "true"
click at [238, 115] on input "checkbox" at bounding box center [240, 118] width 6 height 6
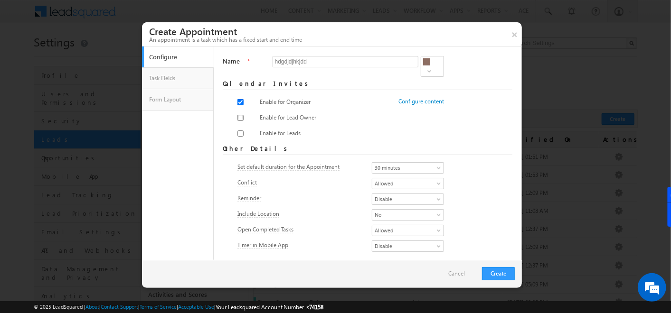
checkbox input "true"
click at [238, 131] on input "checkbox" at bounding box center [240, 134] width 6 height 6
checkbox input "true"
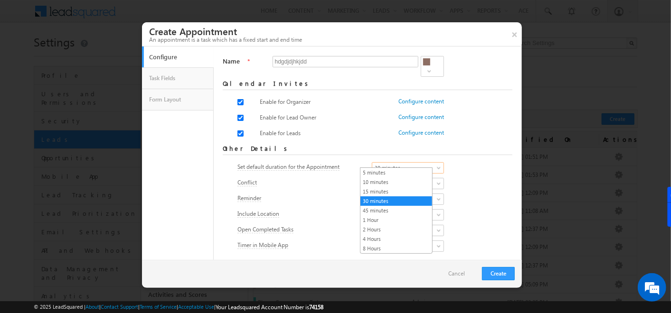
click at [378, 164] on span "30 minutes" at bounding box center [405, 168] width 66 height 9
click at [388, 197] on li "30 minutes" at bounding box center [396, 201] width 72 height 9
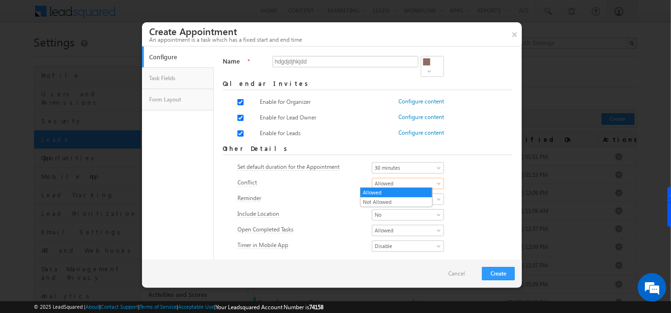
click at [381, 185] on span "Allowed" at bounding box center [405, 184] width 66 height 9
click at [392, 192] on link "Allowed" at bounding box center [396, 193] width 72 height 9
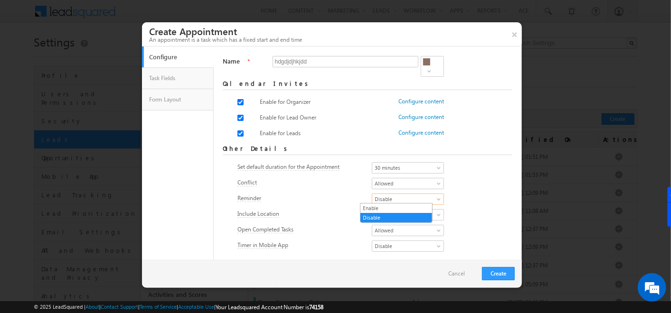
click at [393, 195] on span "Disable" at bounding box center [405, 199] width 66 height 9
click at [379, 204] on link "Enable" at bounding box center [396, 208] width 72 height 9
click at [403, 201] on span "Enable" at bounding box center [405, 199] width 66 height 9
click at [472, 200] on div "Reminder Enable Disable Enable" at bounding box center [367, 200] width 261 height 13
drag, startPoint x: 287, startPoint y: 212, endPoint x: 223, endPoint y: 214, distance: 64.2
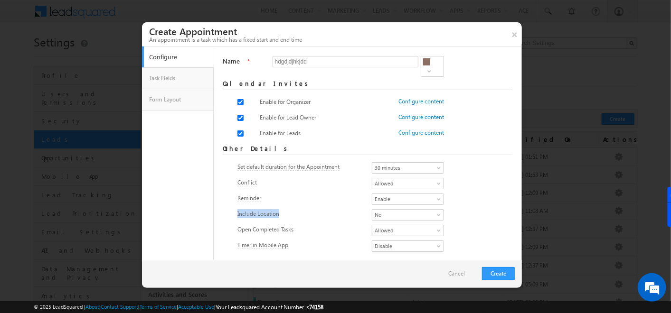
click at [223, 214] on form "Name * hdgdjdjhkjdd Required Calendar Invites Enable for Organizer Configure co…" at bounding box center [368, 155] width 290 height 198
click at [374, 217] on span "No" at bounding box center [405, 215] width 66 height 9
click at [373, 220] on link "Yes" at bounding box center [396, 224] width 72 height 9
click at [378, 225] on link "No" at bounding box center [408, 230] width 72 height 11
click at [366, 239] on link "Yes" at bounding box center [390, 240] width 72 height 9
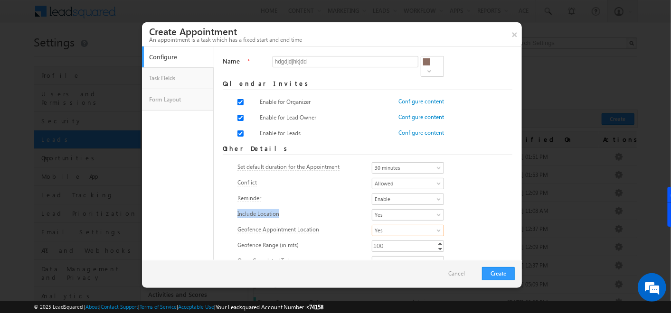
scroll to position [24, 0]
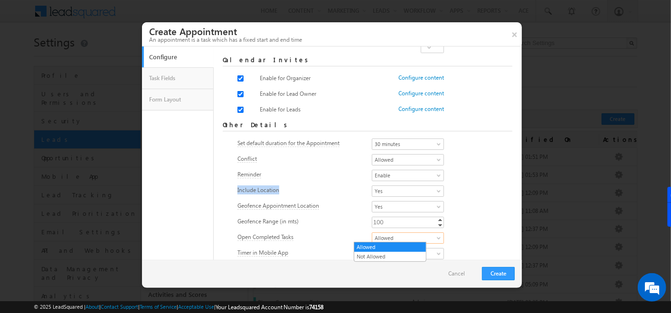
click at [384, 240] on span "Allowed" at bounding box center [405, 238] width 66 height 9
click at [466, 226] on div "Geofence Range (in mts) 100 100 Increment Decrement" at bounding box center [367, 223] width 261 height 13
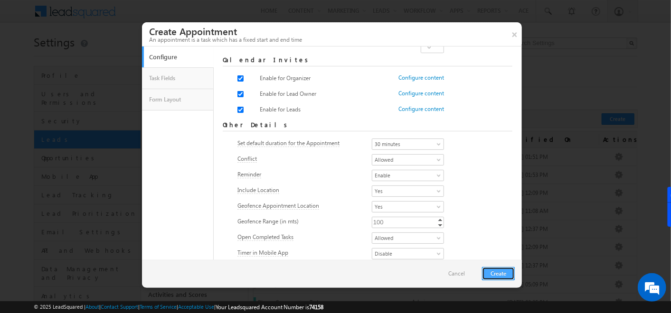
click at [503, 274] on button "Create" at bounding box center [498, 273] width 33 height 13
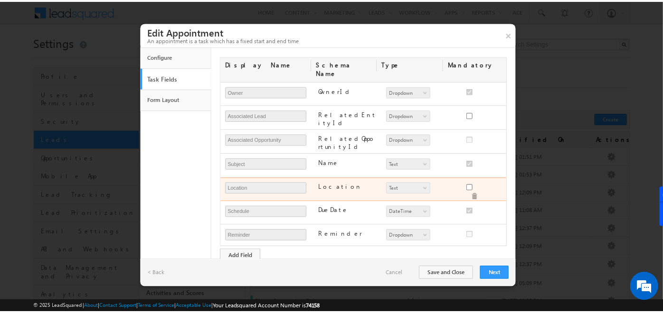
scroll to position [72, 0]
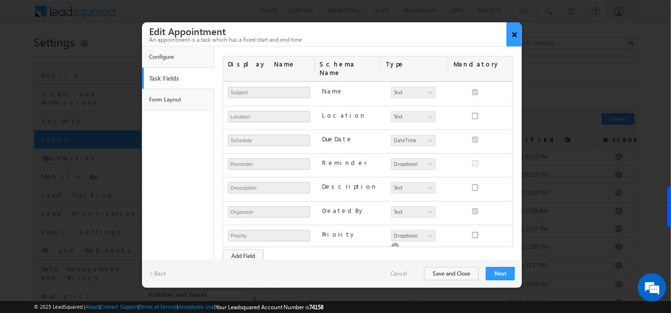
click at [510, 33] on button "×" at bounding box center [515, 34] width 16 height 24
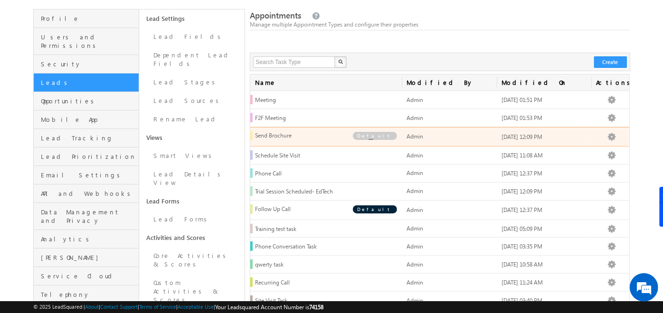
scroll to position [57, 0]
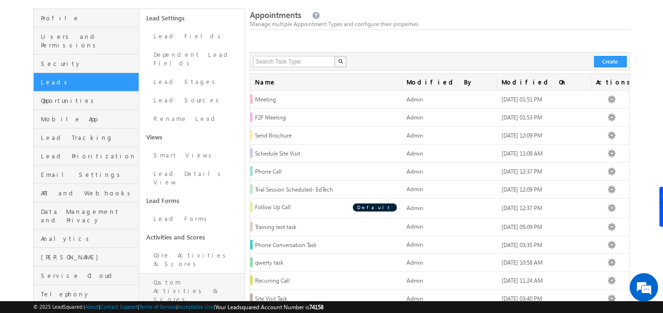
click at [178, 274] on link "Custom Activities & Scores" at bounding box center [191, 292] width 105 height 36
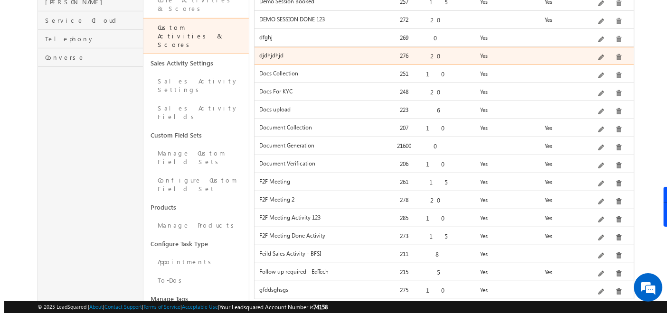
scroll to position [338, 0]
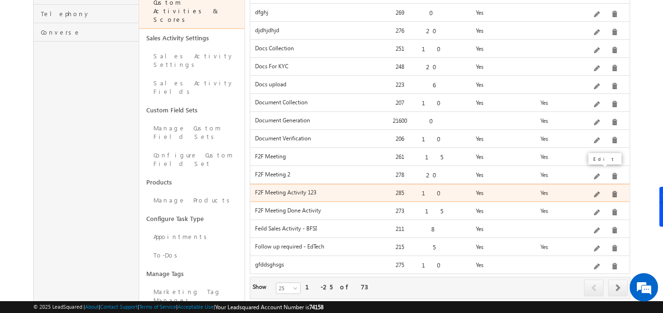
click at [598, 192] on span at bounding box center [597, 195] width 7 height 7
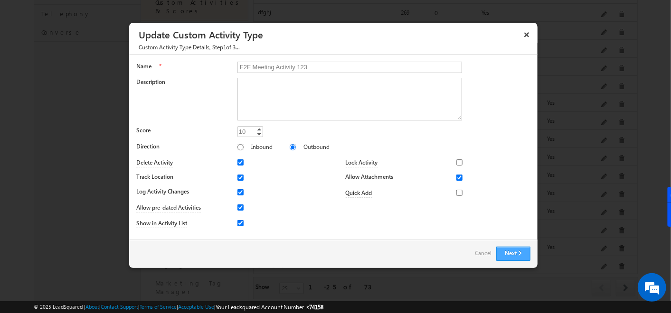
click at [513, 251] on button "Next" at bounding box center [513, 254] width 34 height 14
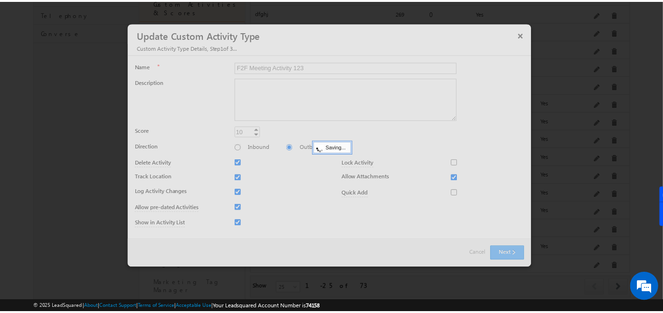
scroll to position [0, 0]
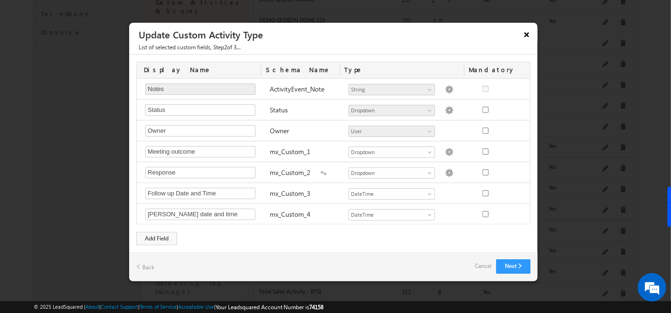
click at [524, 34] on button "×" at bounding box center [526, 34] width 15 height 17
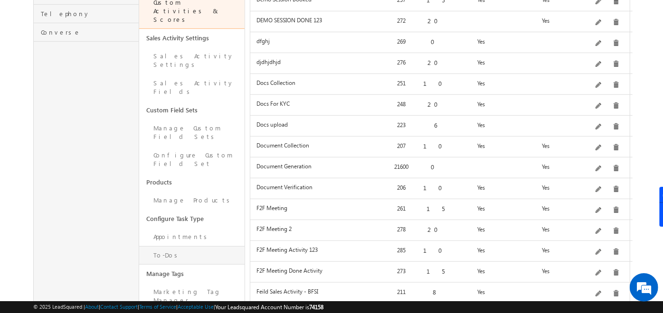
click at [173, 246] on link "To-Dos" at bounding box center [191, 255] width 105 height 19
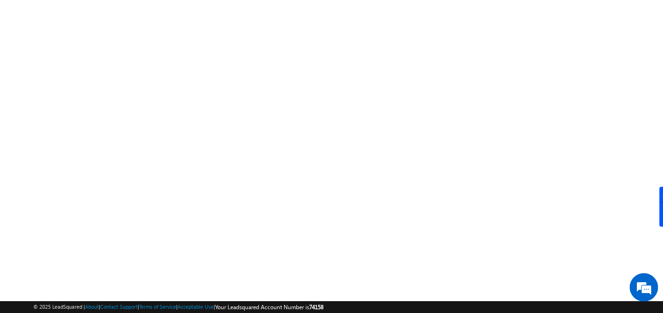
scroll to position [160, 0]
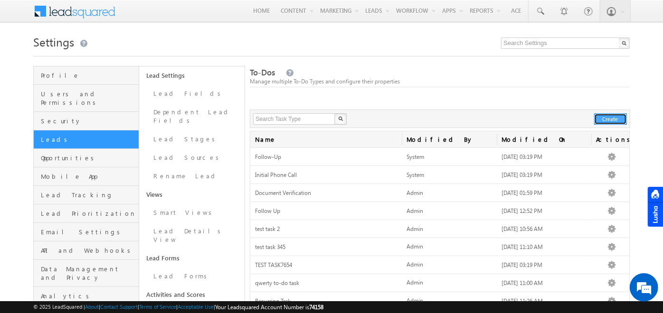
click at [605, 118] on button "Create" at bounding box center [610, 119] width 33 height 11
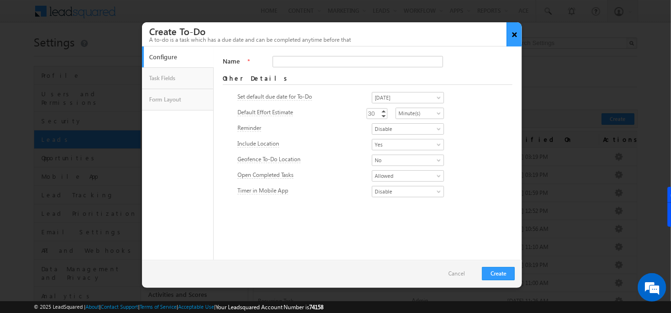
click at [519, 34] on button "×" at bounding box center [515, 34] width 16 height 24
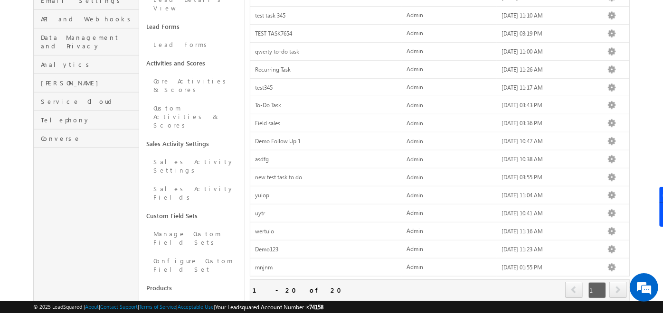
scroll to position [283, 0]
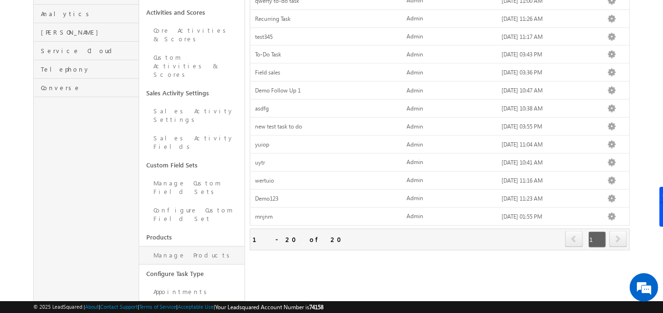
click at [184, 246] on link "Manage Products" at bounding box center [191, 255] width 105 height 19
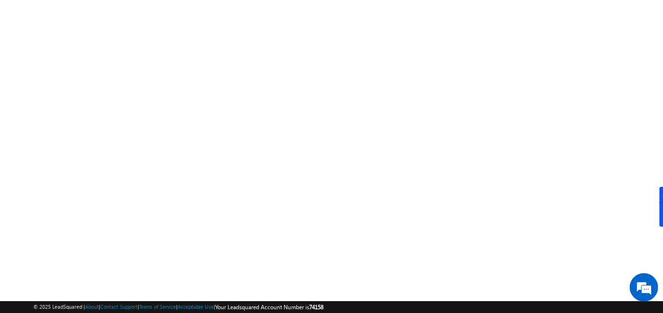
scroll to position [160, 0]
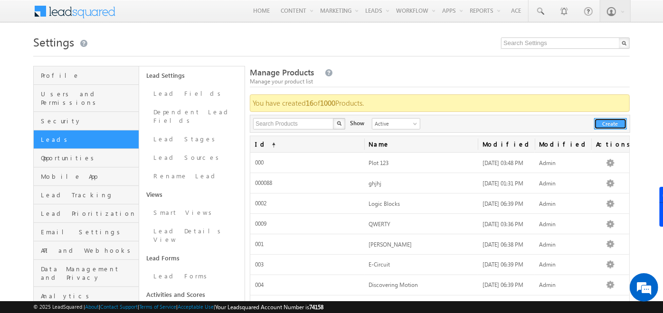
click at [605, 123] on button "Create" at bounding box center [610, 123] width 33 height 11
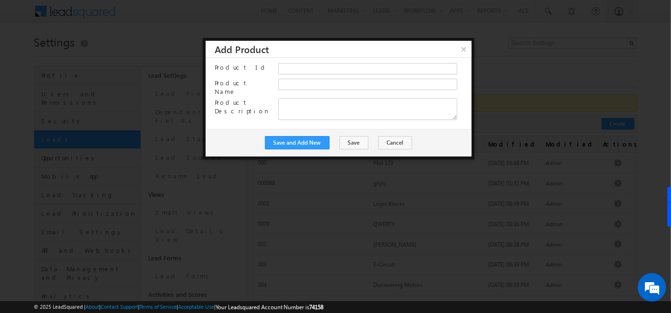
click at [323, 75] on div at bounding box center [370, 71] width 184 height 16
click at [322, 71] on input "Product Id" at bounding box center [367, 68] width 179 height 11
type input "8878"
click at [313, 84] on input "Product Name" at bounding box center [367, 84] width 179 height 11
type input "DATA ANALYTICS"
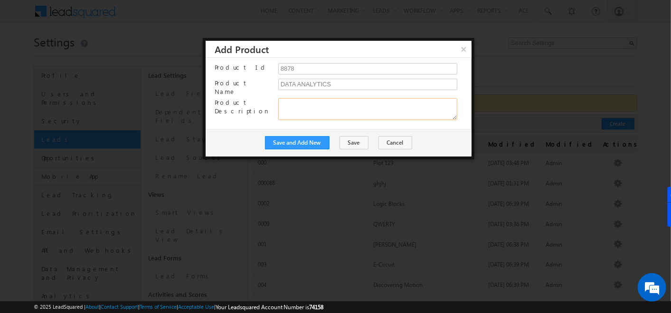
click at [313, 105] on textarea "Product Description" at bounding box center [367, 109] width 179 height 22
type textarea "JHDJHDJKHKDKD"
click at [352, 136] on button "Save" at bounding box center [354, 142] width 29 height 13
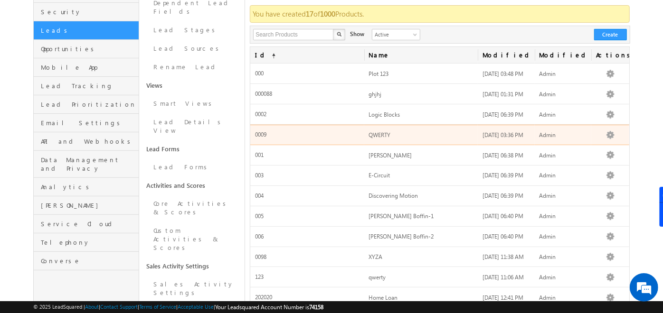
scroll to position [162, 0]
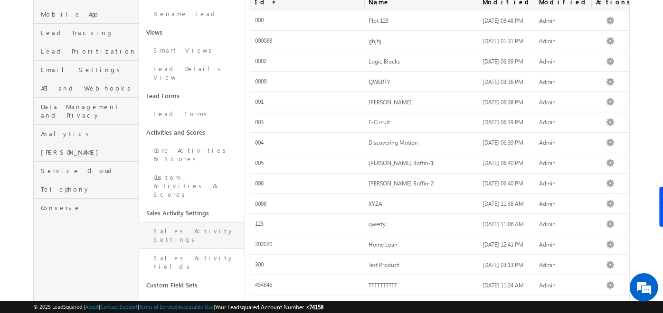
click at [204, 222] on link "Sales Activity Settings" at bounding box center [191, 235] width 105 height 27
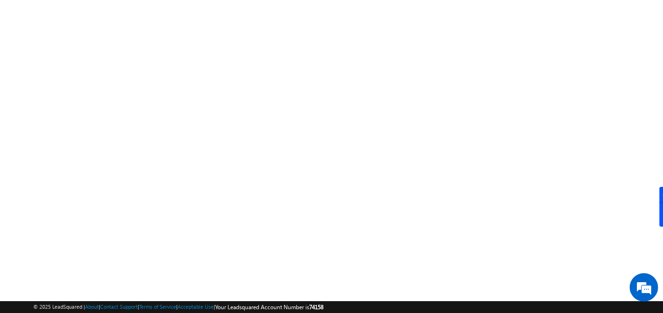
scroll to position [160, 0]
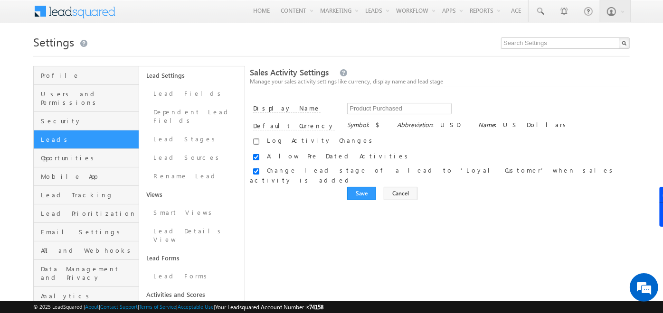
click at [259, 143] on input "checkbox" at bounding box center [256, 142] width 6 height 6
checkbox input "false"
click at [259, 173] on input "checkbox" at bounding box center [256, 172] width 6 height 6
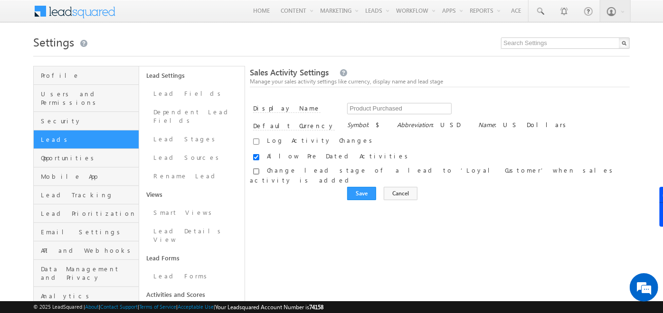
checkbox input "true"
click at [365, 190] on input "Save" at bounding box center [361, 193] width 29 height 13
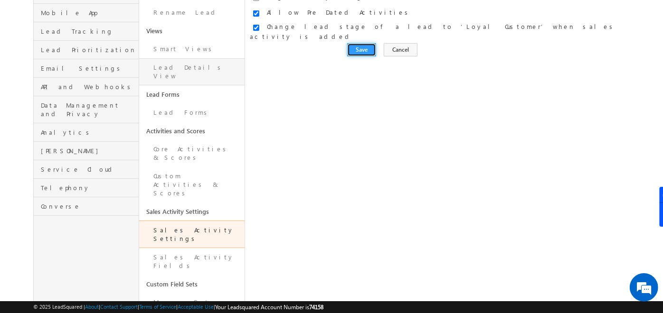
scroll to position [173, 0]
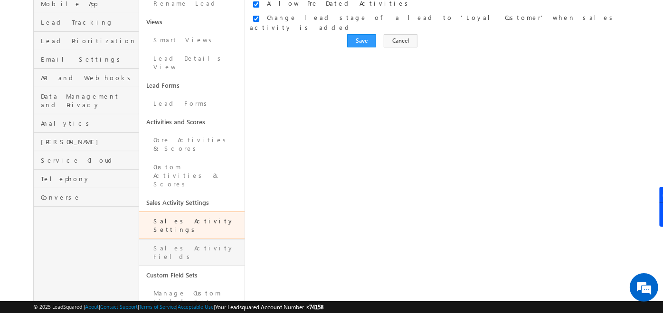
click at [174, 239] on link "Sales Activity Fields" at bounding box center [191, 252] width 105 height 27
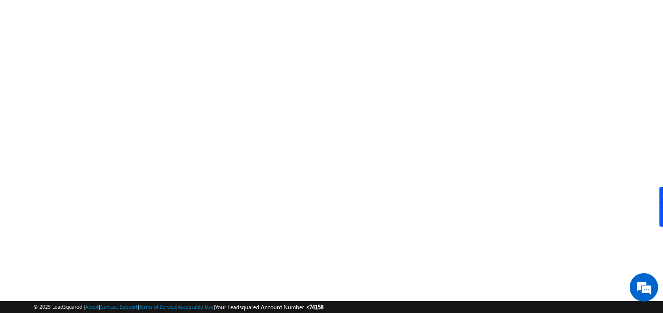
scroll to position [160, 0]
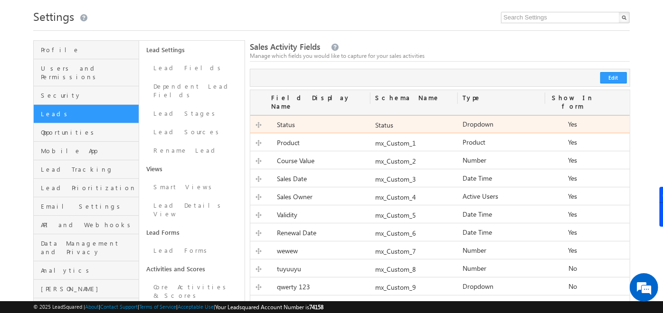
scroll to position [29, 0]
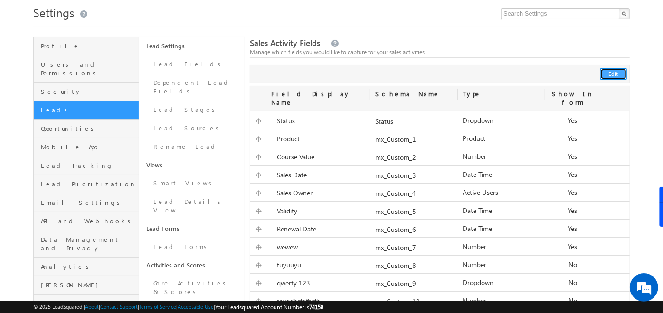
click at [616, 73] on button "Edit" at bounding box center [613, 73] width 27 height 11
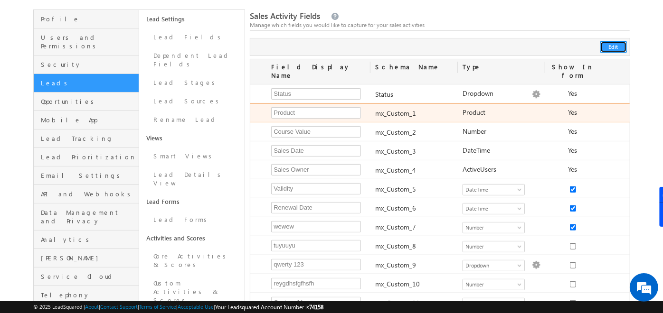
scroll to position [59, 0]
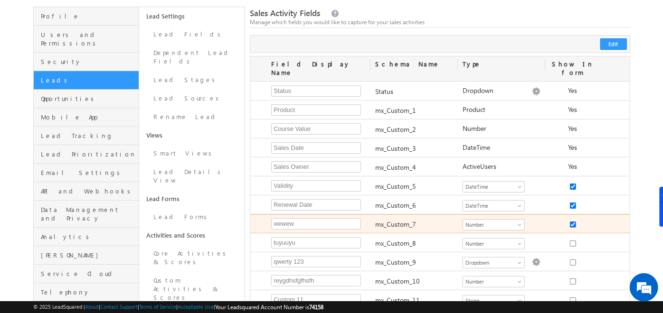
click at [573, 222] on input "checkbox" at bounding box center [573, 225] width 6 height 6
checkbox input "false"
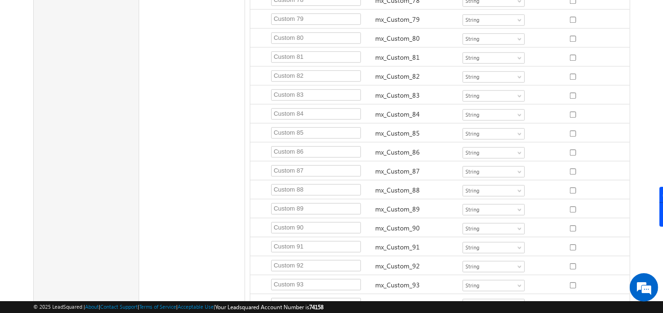
scroll to position [1746, 0]
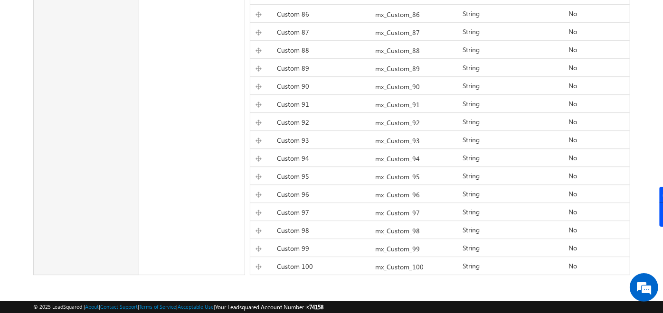
scroll to position [0, 0]
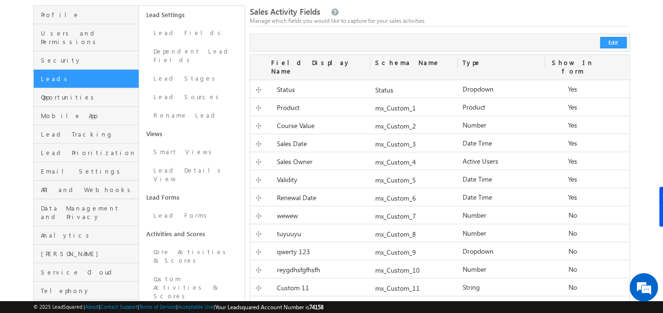
scroll to position [61, 0]
click at [617, 42] on button "Edit" at bounding box center [613, 42] width 27 height 11
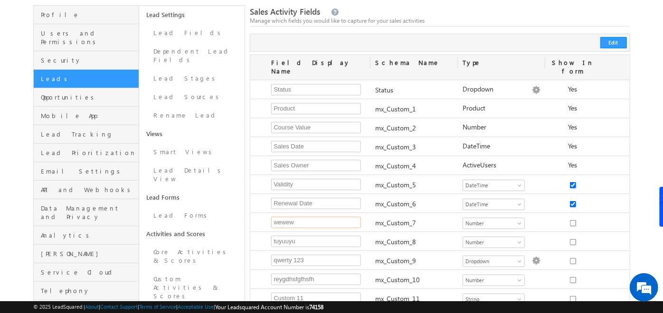
drag, startPoint x: 306, startPoint y: 211, endPoint x: 210, endPoint y: 215, distance: 96.5
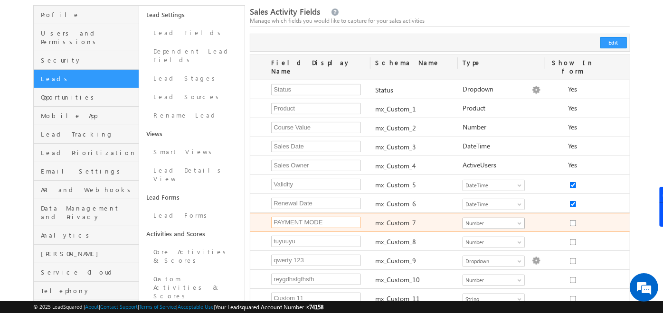
type input "PAYMENT MODE"
click at [511, 219] on span "Number" at bounding box center [491, 223] width 57 height 9
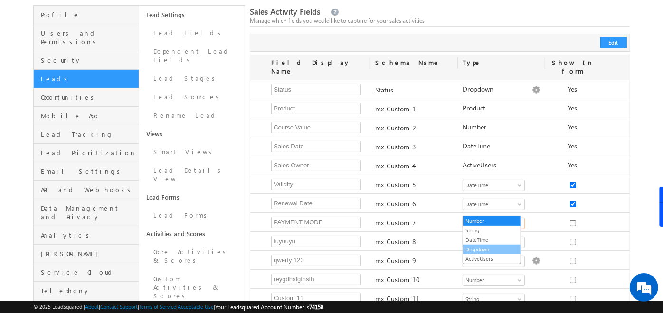
click at [485, 247] on link "Dropdown" at bounding box center [491, 250] width 57 height 9
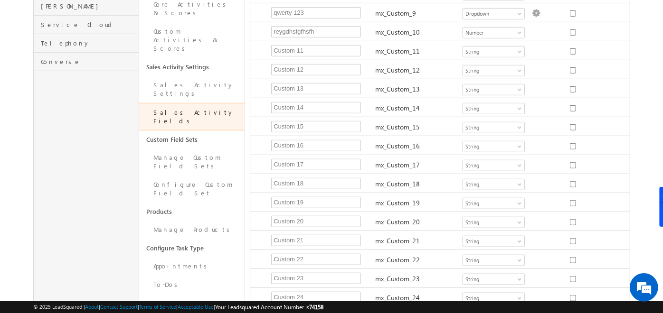
scroll to position [309, 0]
click at [184, 148] on link "Manage Custom Field Sets" at bounding box center [191, 161] width 105 height 27
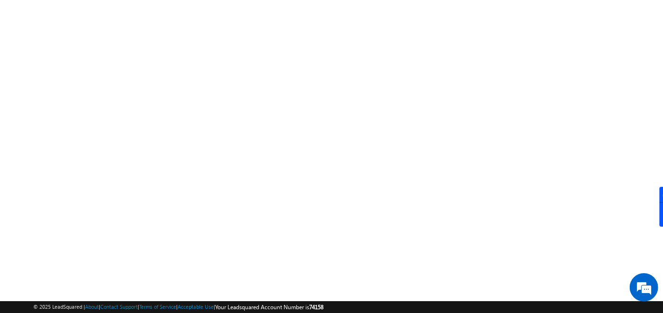
scroll to position [160, 0]
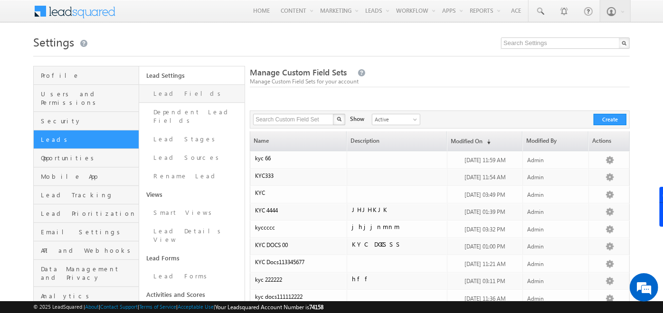
click at [157, 89] on link "Lead Fields" at bounding box center [191, 94] width 105 height 19
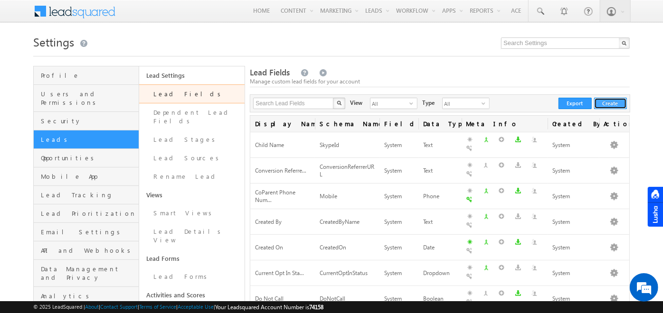
click at [610, 99] on button "Create" at bounding box center [610, 103] width 33 height 11
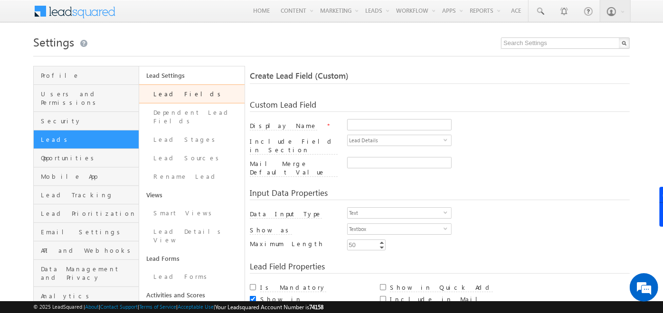
click at [431, 194] on div "Input Data Properties Data Input Type Text select 0 Number Type Integer select …" at bounding box center [440, 217] width 380 height 74
click at [433, 208] on span "Text" at bounding box center [396, 213] width 96 height 10
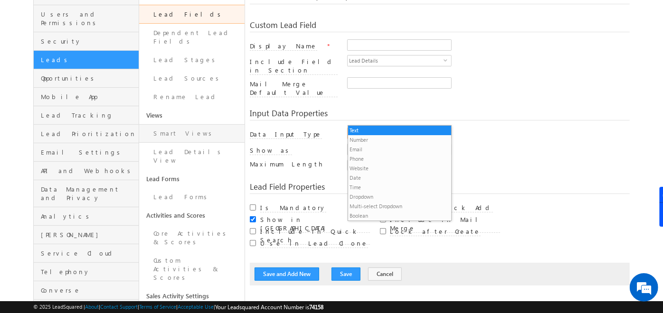
scroll to position [75, 0]
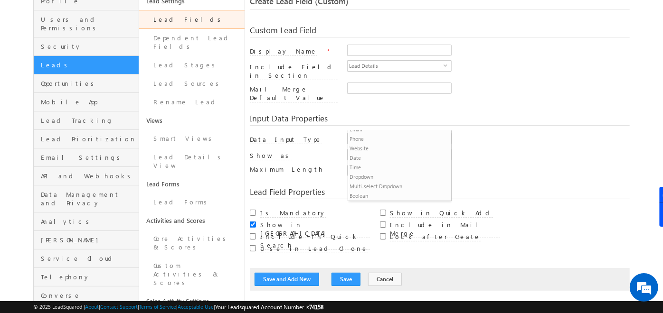
click at [177, 16] on link "Lead Fields" at bounding box center [191, 19] width 105 height 19
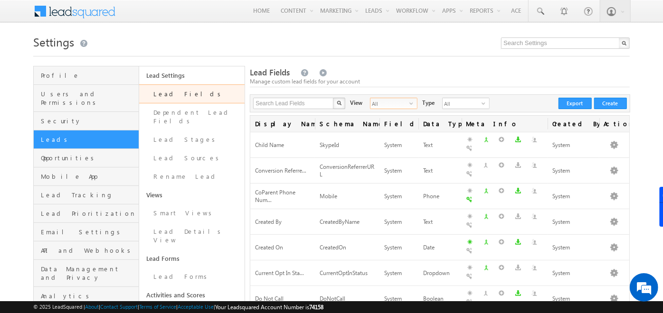
click at [392, 101] on span "All" at bounding box center [389, 103] width 39 height 10
click at [384, 134] on li "Custom Fields" at bounding box center [387, 132] width 47 height 9
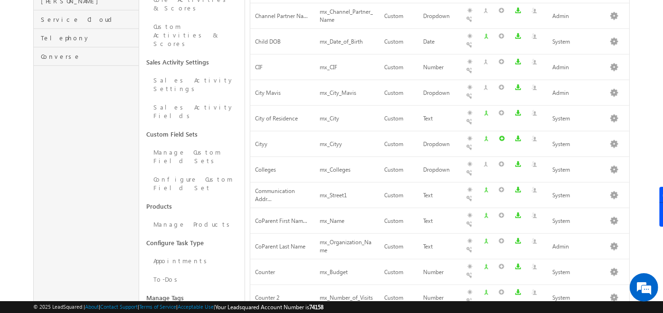
scroll to position [312, 0]
drag, startPoint x: 204, startPoint y: 75, endPoint x: 140, endPoint y: 76, distance: 63.7
click at [140, 127] on link "Custom Field Sets" at bounding box center [191, 136] width 105 height 18
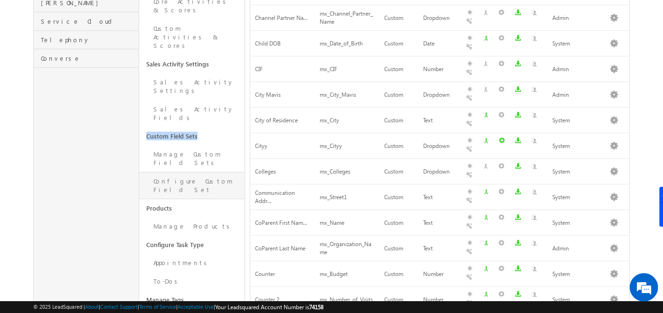
drag, startPoint x: 140, startPoint y: 76, endPoint x: 197, endPoint y: 108, distance: 65.5
click at [197, 172] on link "Configure Custom Field Set" at bounding box center [191, 185] width 105 height 27
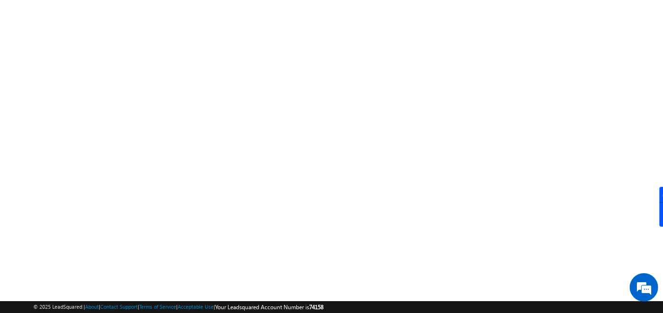
scroll to position [160, 0]
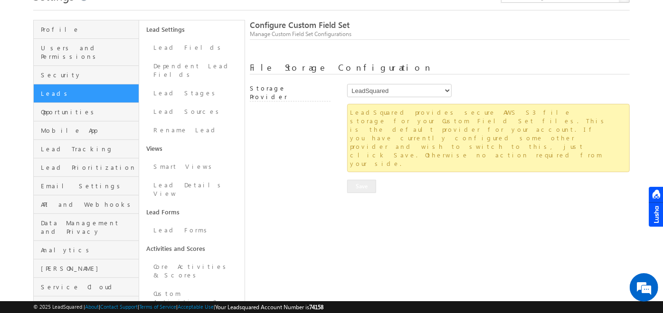
scroll to position [49, 0]
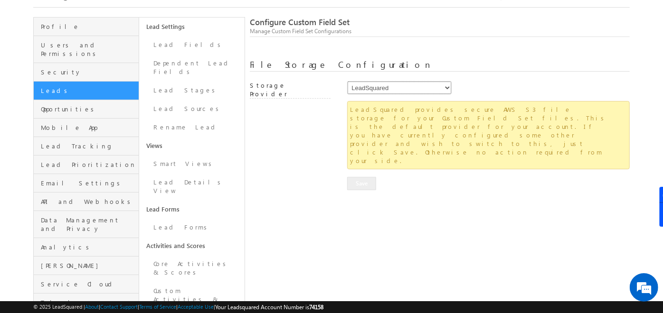
click at [444, 90] on select "LeadSquared AmazonS3 AlibabaCloudOSS" at bounding box center [399, 87] width 104 height 13
click at [285, 158] on div "Configure Custom Field Set Manage Custom Field Set Configurations File Storage …" at bounding box center [440, 308] width 380 height 583
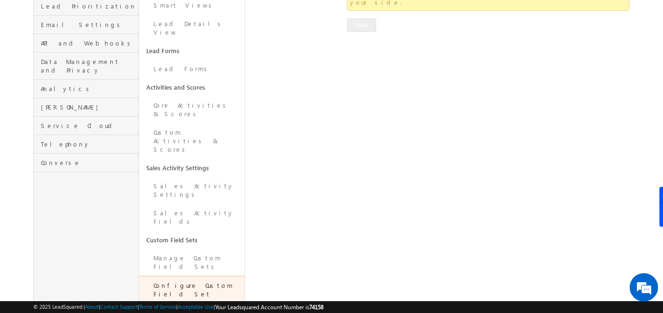
scroll to position [0, 0]
click at [192, 249] on link "Manage Custom Field Sets" at bounding box center [191, 262] width 105 height 27
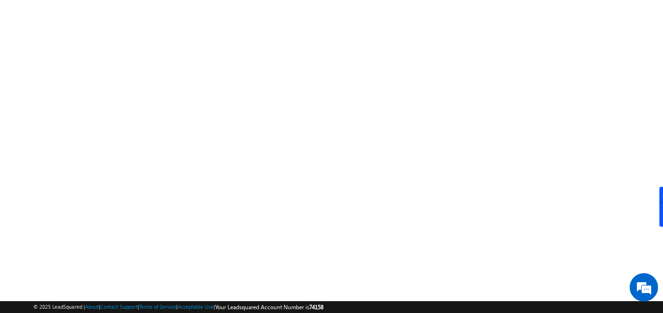
scroll to position [160, 0]
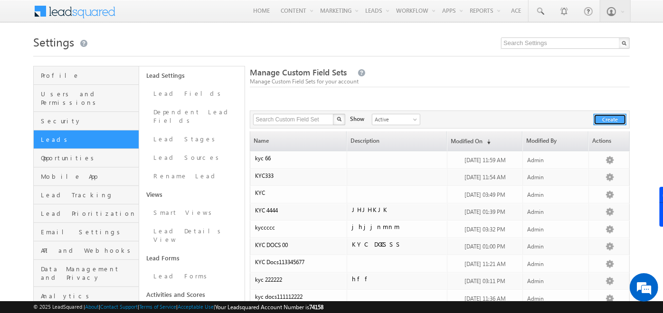
click at [601, 124] on button "Create" at bounding box center [610, 119] width 33 height 11
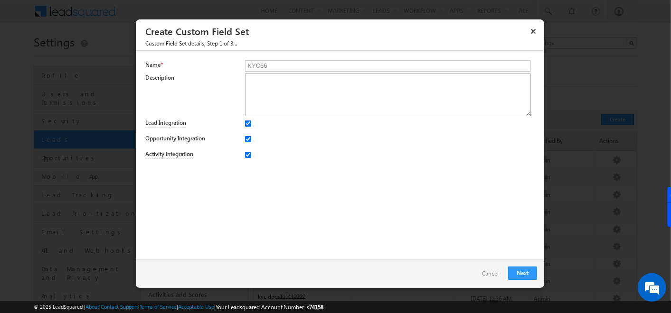
type input "KYC66"
click at [267, 83] on textarea at bounding box center [387, 95] width 285 height 43
type textarea "MNJNKNK"
click at [521, 279] on link "Next" at bounding box center [522, 273] width 29 height 13
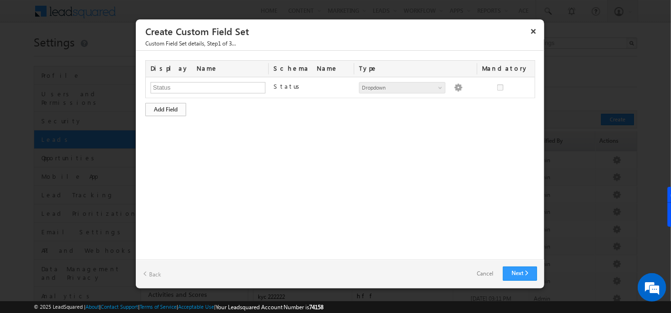
click at [157, 109] on div "Add Field" at bounding box center [165, 109] width 41 height 13
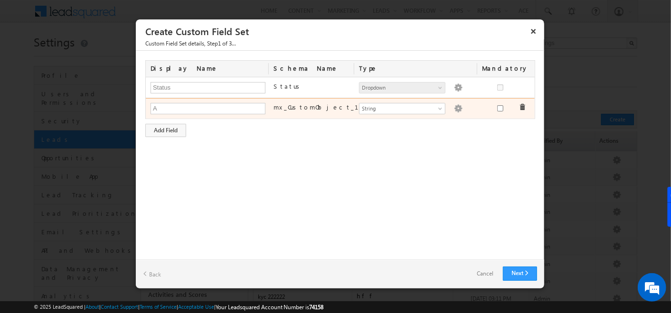
type input "Aadhar Number"
click at [417, 107] on span "String" at bounding box center [398, 108] width 77 height 9
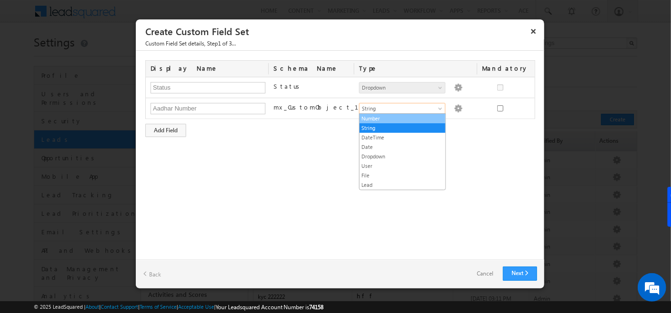
click at [389, 116] on link "Number" at bounding box center [403, 118] width 86 height 9
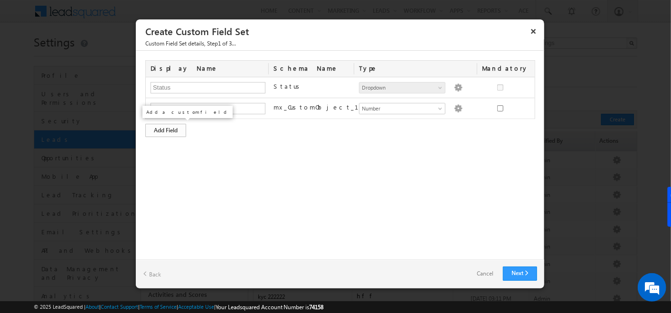
click at [171, 127] on div "Add Field" at bounding box center [165, 130] width 41 height 13
type input "Aadhar Photo"
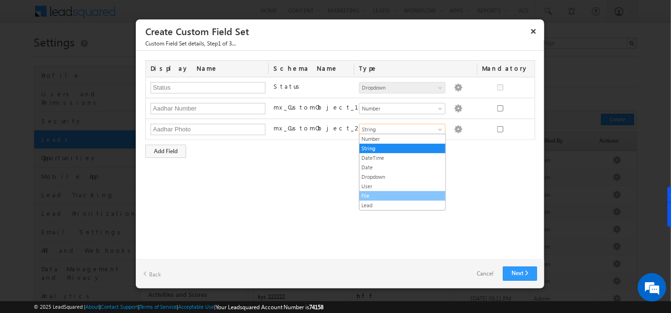
click at [377, 192] on link "File" at bounding box center [403, 196] width 86 height 9
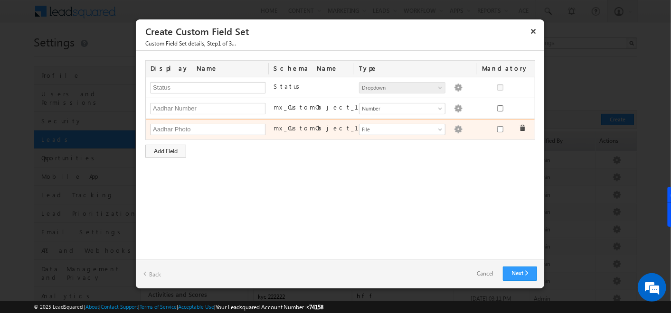
click at [454, 131] on img at bounding box center [458, 129] width 9 height 9
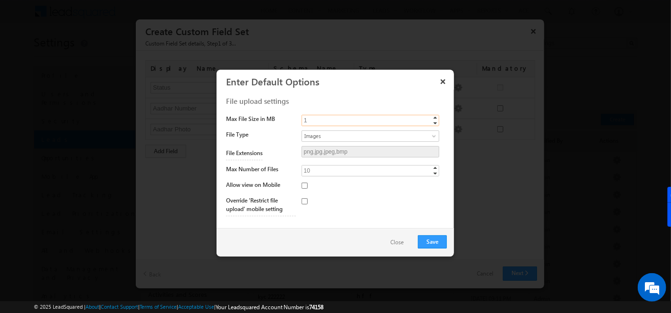
click at [333, 116] on input "1" at bounding box center [371, 120] width 138 height 11
type input "10"
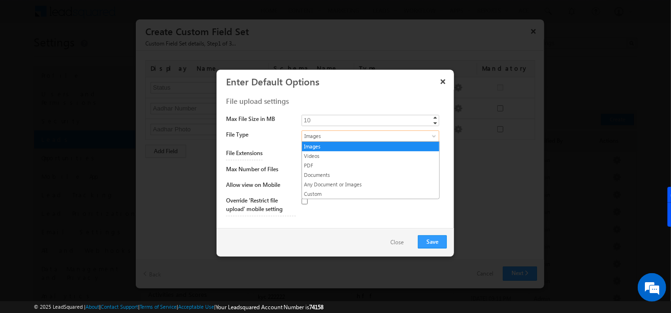
click at [325, 138] on span "Images" at bounding box center [362, 136] width 121 height 9
click at [327, 180] on link "Any Document or Images" at bounding box center [370, 184] width 137 height 9
type input "png,jpg,jpeg,bmp,mp4,webm,mov,pdf,doc,docx"
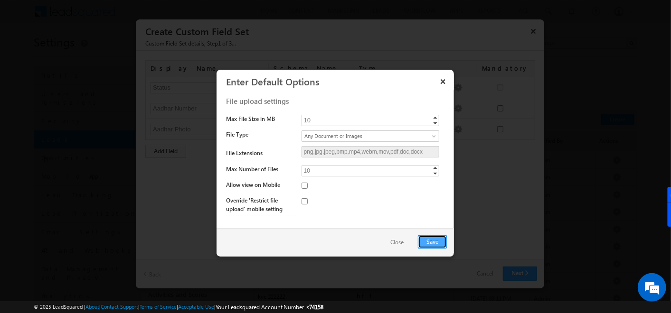
click at [430, 236] on button "Save" at bounding box center [432, 242] width 29 height 13
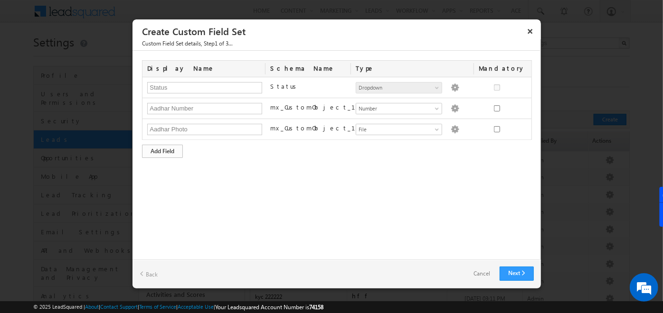
click at [159, 150] on div "Add Field" at bounding box center [162, 151] width 41 height 13
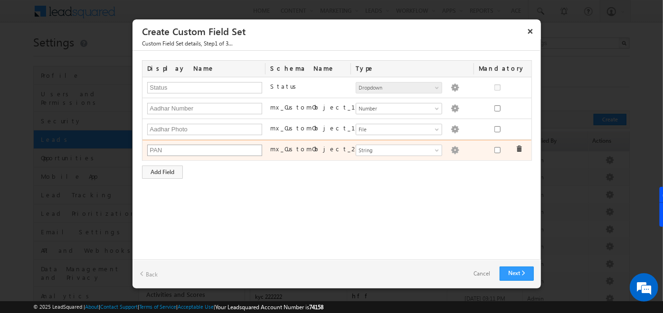
type input "PAN Number"
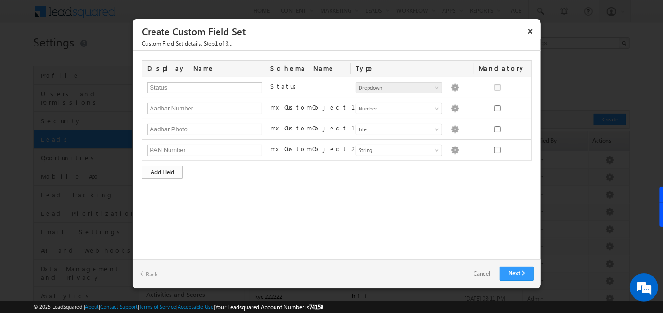
click at [170, 171] on div "Add Field" at bounding box center [162, 172] width 41 height 13
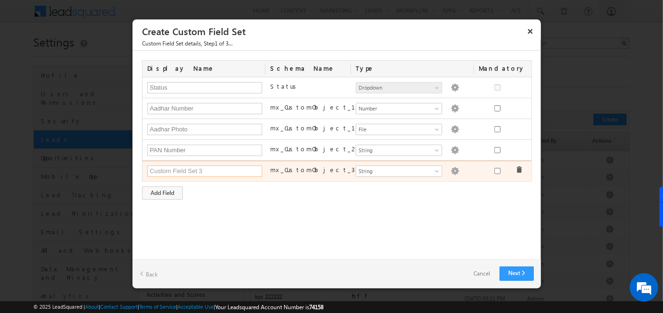
click at [170, 171] on input "text" at bounding box center [204, 171] width 115 height 11
type input "PAN Photo"
click at [415, 165] on div "Number String DateTime Date Dropdown User File Lead String Dropdown options are…" at bounding box center [412, 171] width 123 height 13
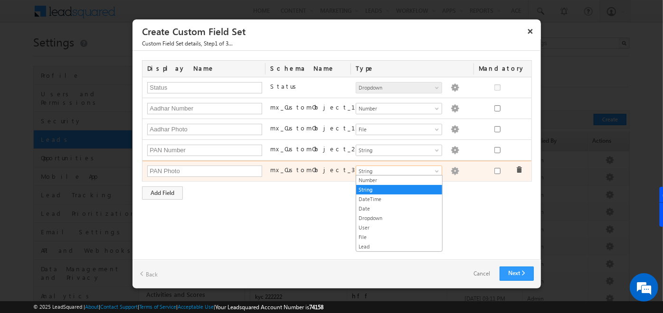
click at [415, 168] on span "String" at bounding box center [394, 171] width 77 height 9
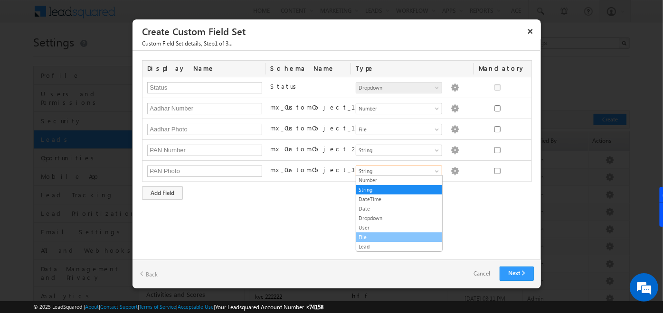
click at [373, 235] on link "File" at bounding box center [399, 237] width 86 height 9
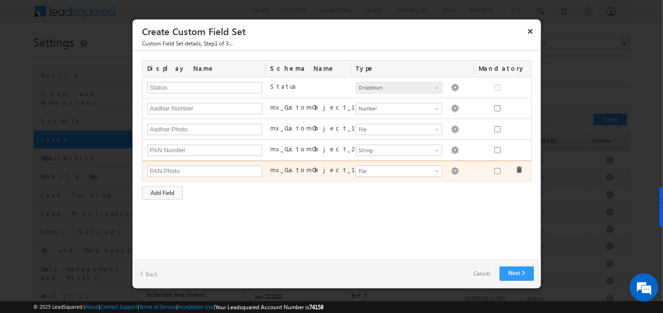
click at [450, 172] on span "Dropdown options are not provided" at bounding box center [454, 171] width 9 height 8
click at [451, 170] on img at bounding box center [455, 171] width 9 height 9
type input "1"
type input "png,jpg,jpeg,bmp"
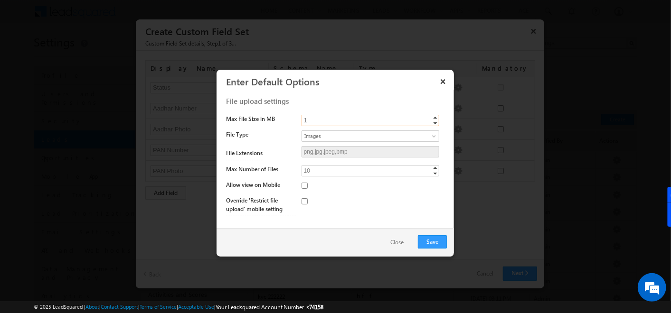
click at [323, 116] on input "1" at bounding box center [371, 120] width 138 height 11
type input "10"
drag, startPoint x: 438, startPoint y: 233, endPoint x: 437, endPoint y: 243, distance: 10.0
click at [437, 243] on div "Save Close" at bounding box center [335, 242] width 237 height 28
click at [437, 243] on button "Save" at bounding box center [432, 242] width 29 height 13
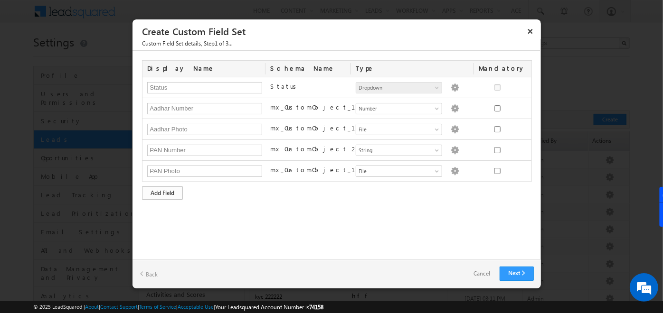
click at [164, 191] on div "Add Field" at bounding box center [162, 193] width 41 height 13
type input "Address"
click at [178, 211] on div "Add Field" at bounding box center [162, 214] width 41 height 13
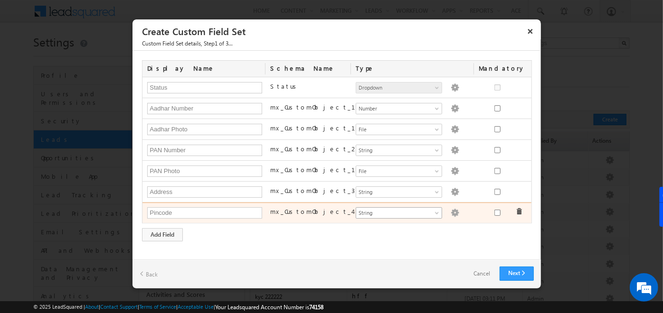
type input "Pincode"
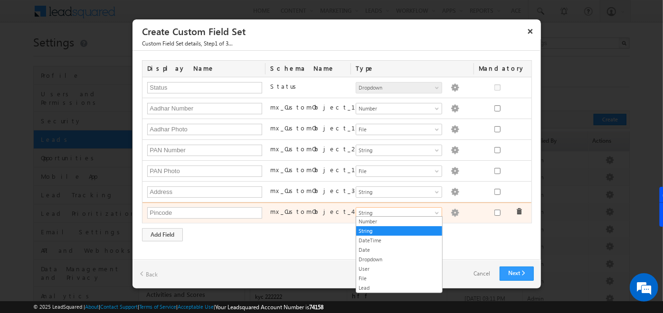
click at [369, 211] on span "String" at bounding box center [394, 213] width 77 height 9
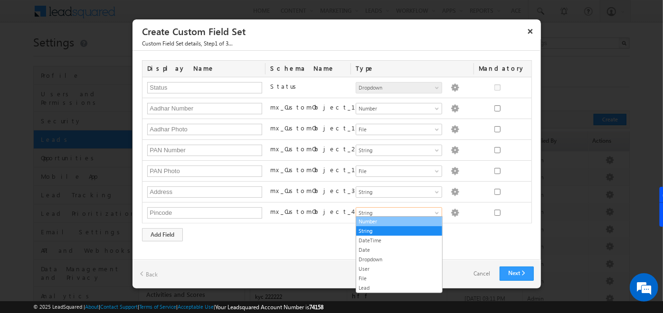
click at [370, 220] on link "Number" at bounding box center [399, 222] width 86 height 9
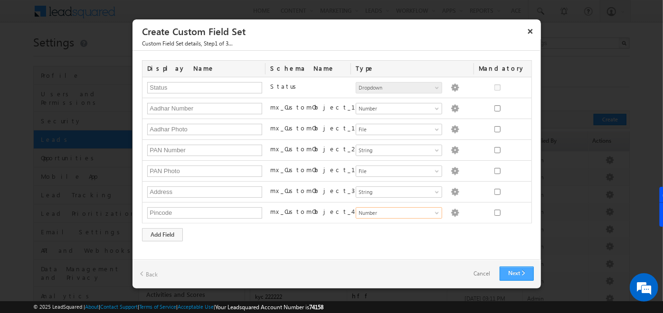
click at [518, 271] on link "Next" at bounding box center [517, 274] width 34 height 14
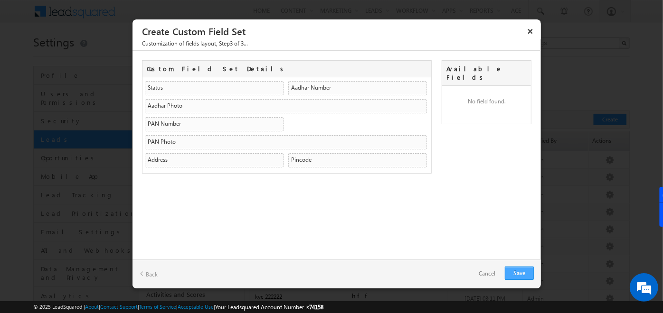
click at [518, 271] on link "Save" at bounding box center [519, 273] width 29 height 13
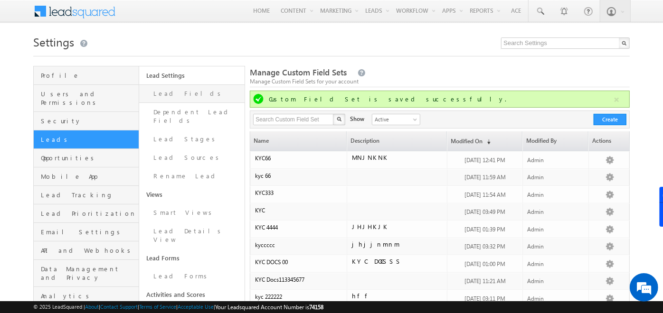
click at [179, 97] on link "Lead Fields" at bounding box center [191, 94] width 105 height 19
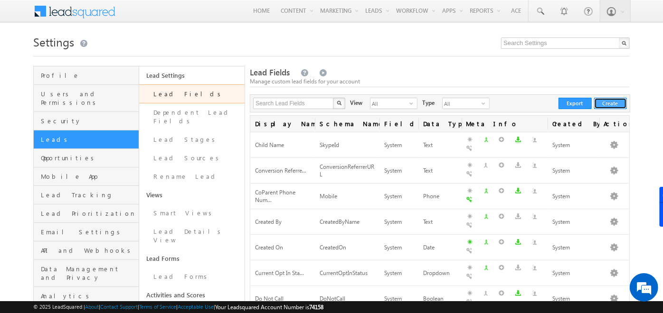
click at [605, 105] on button "Create" at bounding box center [610, 103] width 33 height 11
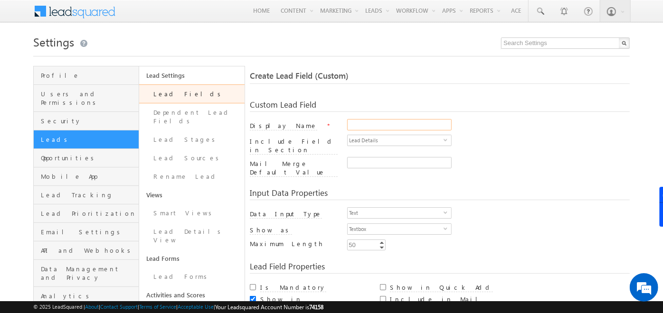
click at [382, 126] on input "Display Name" at bounding box center [399, 124] width 104 height 11
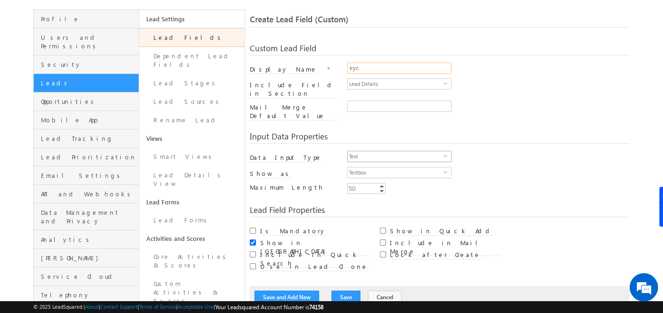
type input "kyc"
click at [365, 152] on span "Text" at bounding box center [396, 157] width 96 height 10
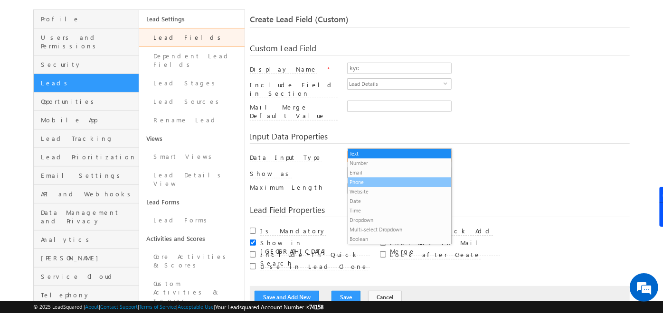
scroll to position [9, 0]
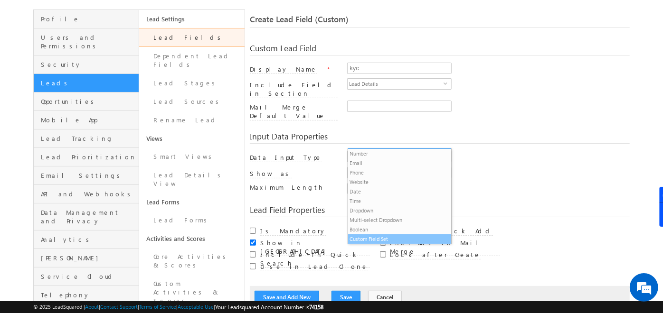
click at [365, 238] on li "Custom Field Set" at bounding box center [400, 239] width 104 height 9
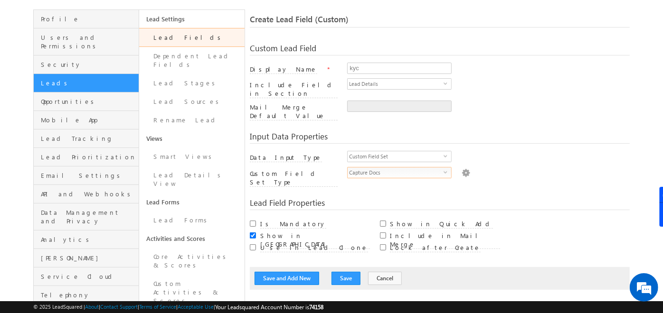
click at [380, 168] on span "Capture Docs" at bounding box center [396, 173] width 96 height 10
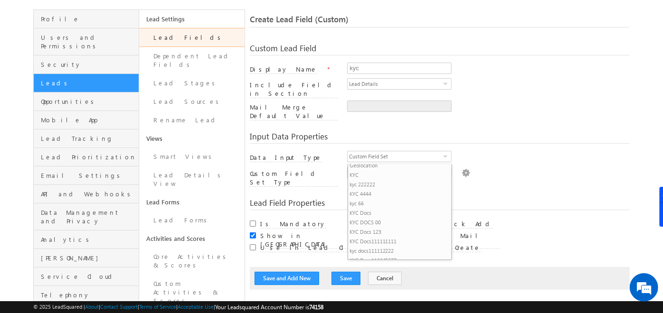
scroll to position [99, 0]
click at [377, 232] on li "KYC Docs 123" at bounding box center [400, 232] width 104 height 9
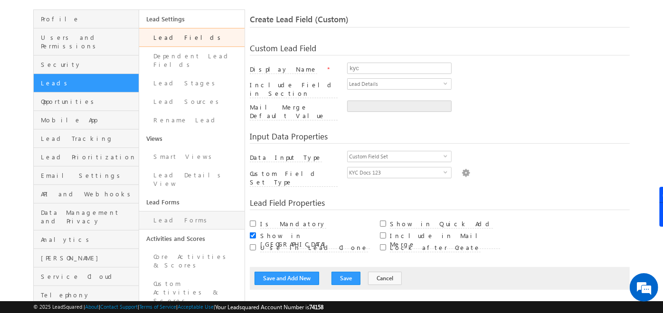
click at [173, 211] on link "Lead Forms" at bounding box center [191, 220] width 105 height 19
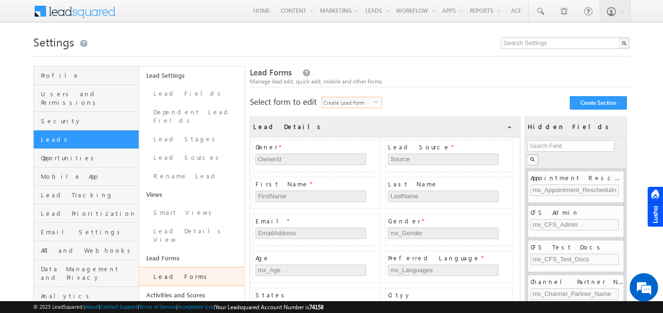
click at [370, 105] on span "Create Lead Form" at bounding box center [348, 102] width 52 height 10
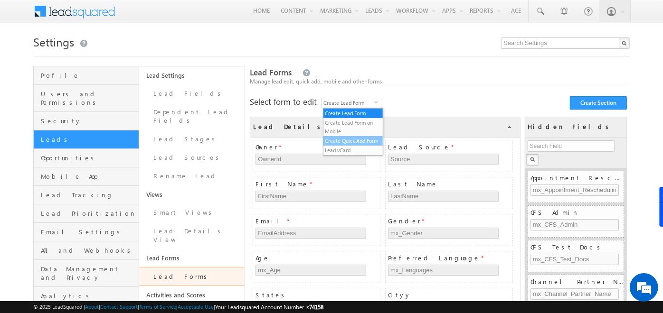
click at [351, 141] on li "Create Quick Add Form" at bounding box center [353, 140] width 60 height 9
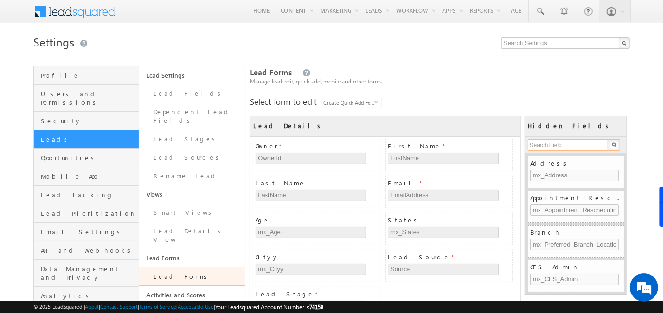
click at [564, 145] on input "text" at bounding box center [569, 145] width 82 height 11
type input "kyc"
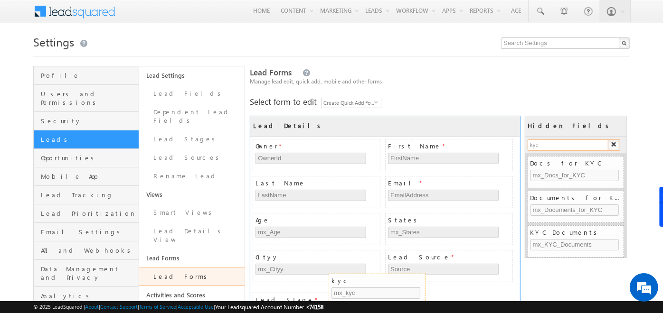
drag, startPoint x: 557, startPoint y: 233, endPoint x: 354, endPoint y: 281, distance: 208.4
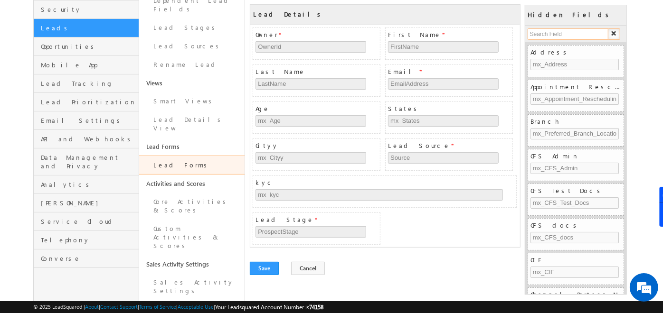
scroll to position [117, 0]
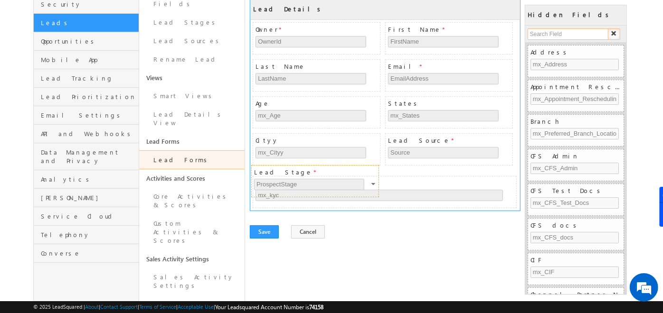
drag, startPoint x: 308, startPoint y: 212, endPoint x: 307, endPoint y: 172, distance: 40.4
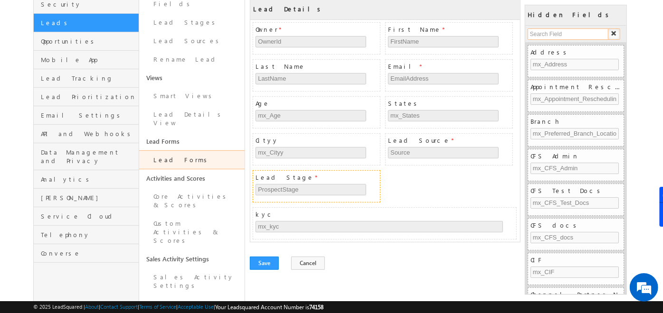
scroll to position [0, 0]
click at [260, 257] on button "Save" at bounding box center [264, 263] width 29 height 13
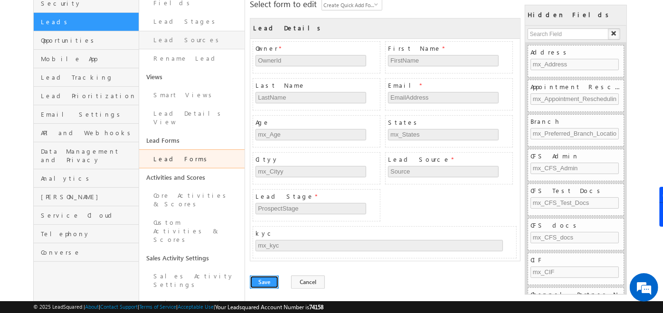
scroll to position [136, 0]
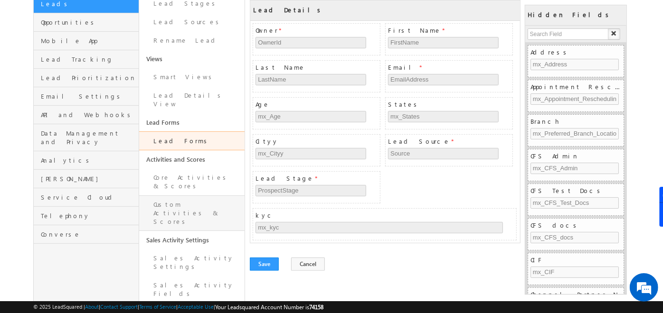
click at [184, 196] on link "Custom Activities & Scores" at bounding box center [191, 214] width 105 height 36
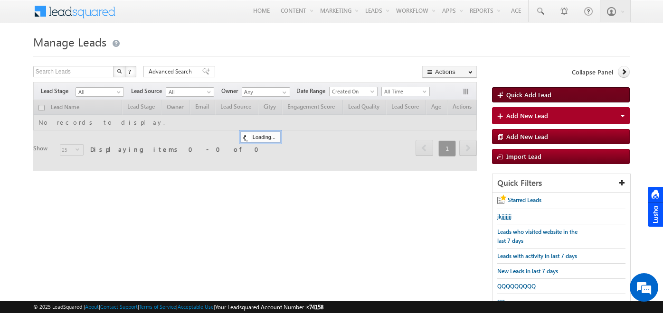
click at [540, 89] on link "Quick Add Lead" at bounding box center [561, 94] width 138 height 15
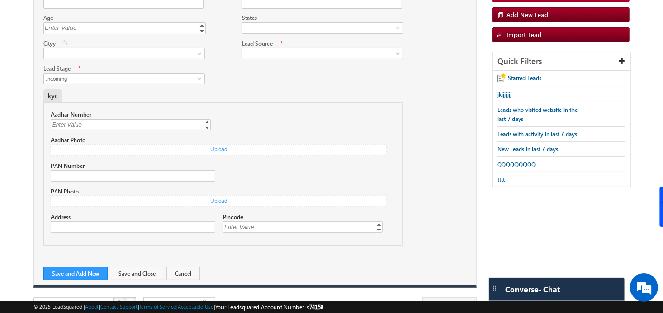
scroll to position [128, 0]
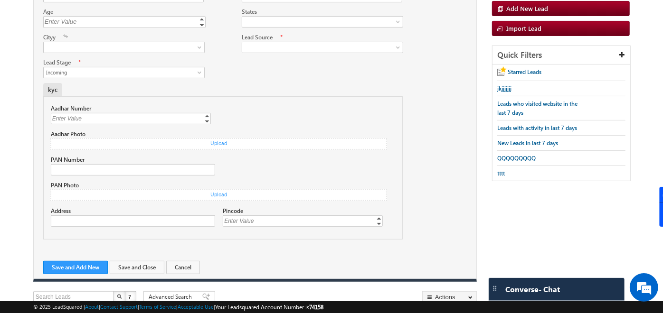
drag, startPoint x: 56, startPoint y: 86, endPoint x: 36, endPoint y: 90, distance: 20.2
click at [36, 90] on div "kyc Aadhar Number Enter Value Increment Decrement Aadhar Photo Upload × Cancel …" at bounding box center [255, 161] width 443 height 157
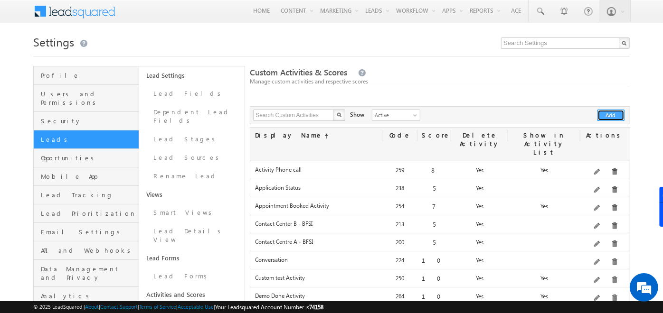
click at [605, 115] on button "Add" at bounding box center [610, 115] width 27 height 11
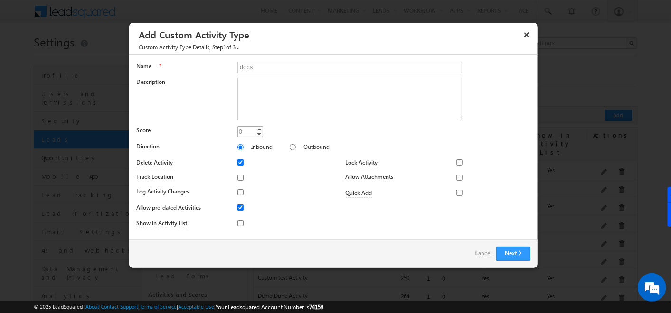
type input "docs"
click at [251, 133] on input "0" at bounding box center [250, 131] width 26 height 11
type input "20"
click at [512, 255] on button "Next" at bounding box center [513, 254] width 34 height 14
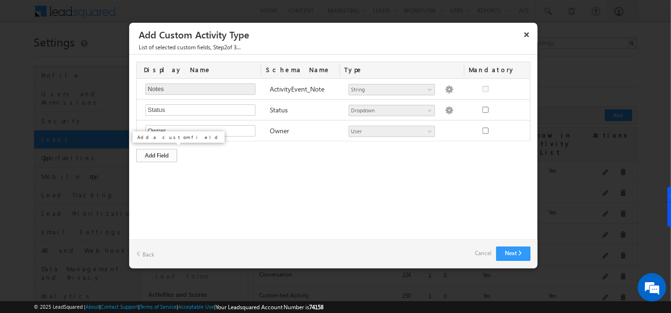
click at [167, 149] on div "Add Field" at bounding box center [156, 155] width 41 height 13
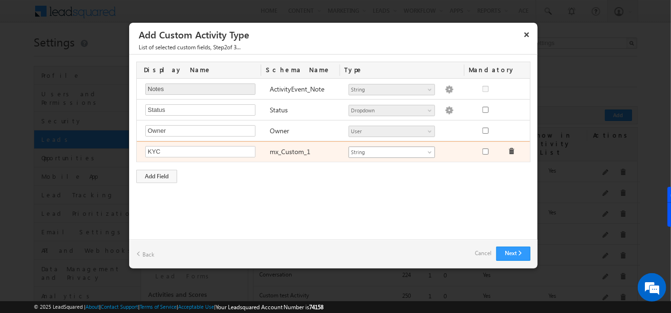
type input "KYC"
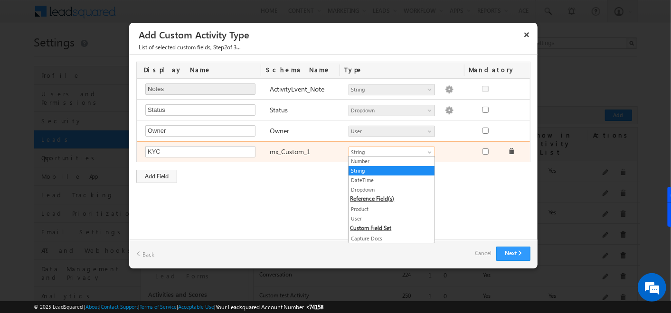
click at [405, 155] on link "String" at bounding box center [392, 152] width 86 height 11
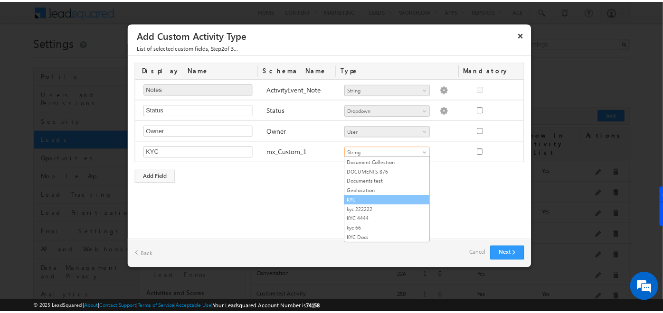
scroll to position [155, 0]
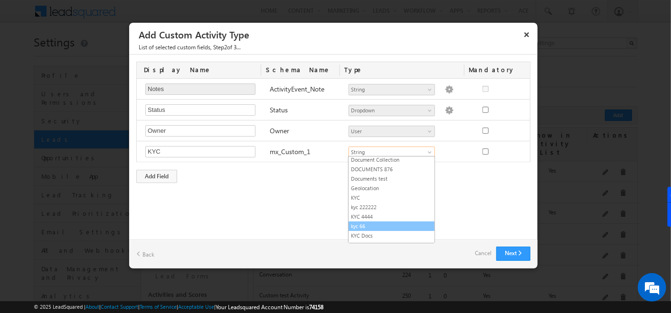
click at [373, 222] on link "kyc 66" at bounding box center [392, 226] width 86 height 9
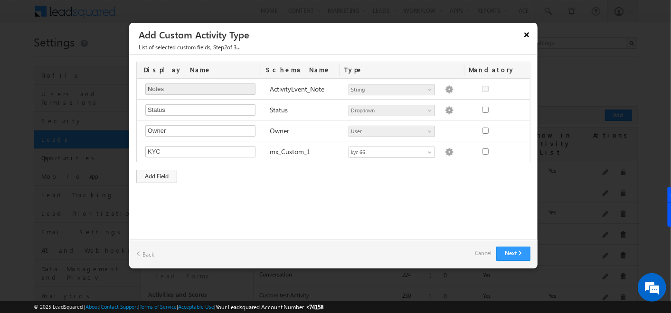
click at [522, 37] on button "×" at bounding box center [526, 34] width 15 height 17
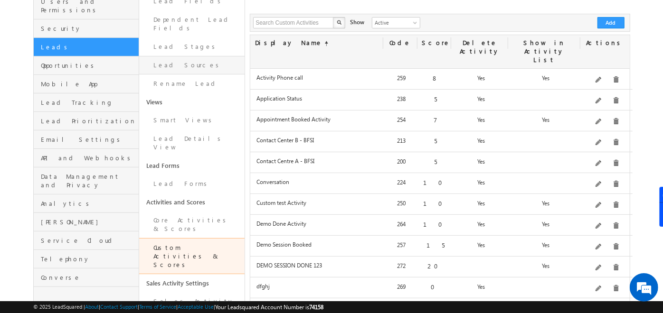
scroll to position [0, 0]
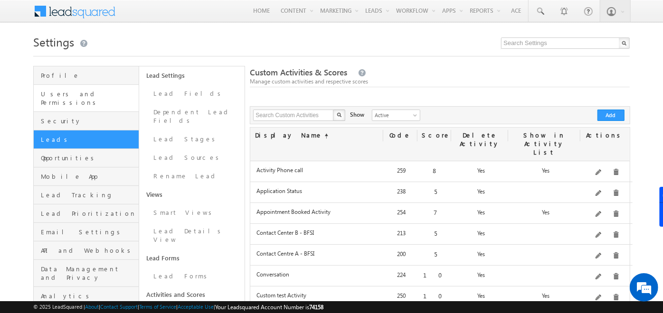
click at [90, 100] on link "Users and Permissions" at bounding box center [86, 98] width 105 height 27
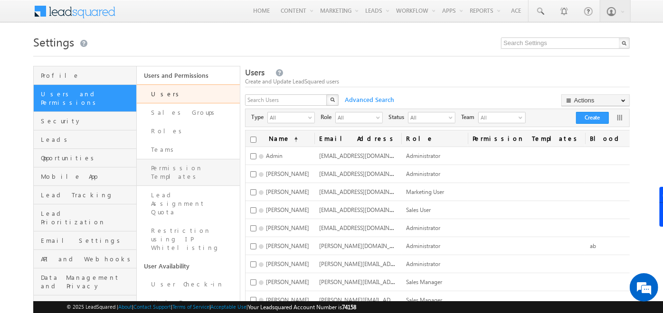
click at [187, 165] on link "Permission Templates" at bounding box center [188, 172] width 103 height 27
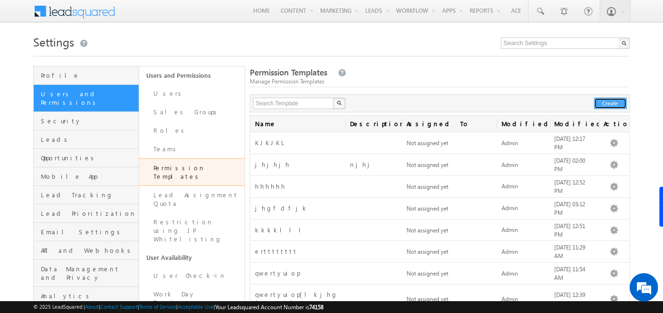
click at [607, 107] on button "Create" at bounding box center [610, 103] width 33 height 11
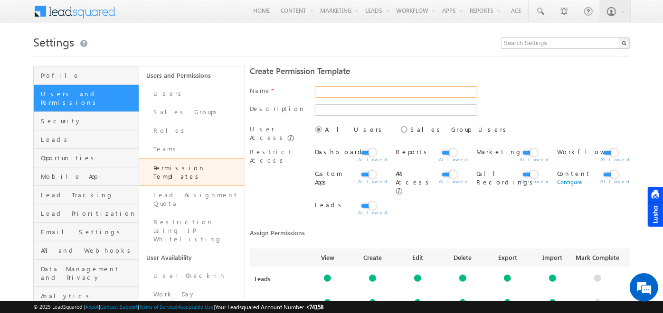
click at [334, 95] on input "text" at bounding box center [396, 91] width 162 height 11
type input "MNJNJNM"
click at [399, 124] on icon at bounding box center [399, 124] width 0 height 0
click at [399, 132] on input "Sales Group Users" at bounding box center [402, 128] width 6 height 6
radio input "true"
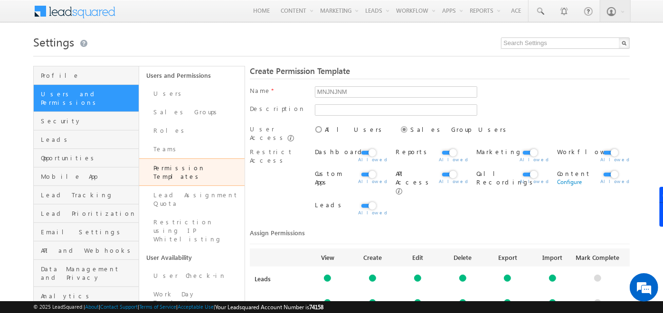
click at [313, 124] on icon at bounding box center [313, 124] width 0 height 0
click at [319, 130] on input "All Users" at bounding box center [316, 128] width 6 height 6
radio input "true"
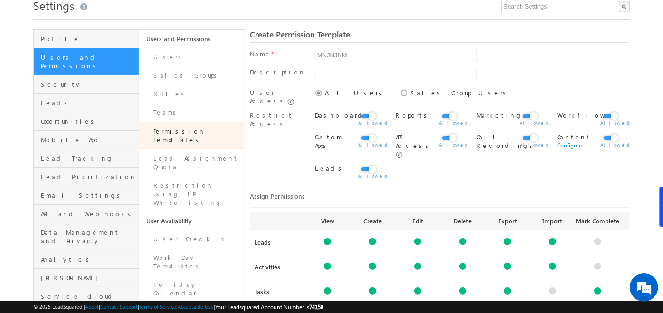
click at [365, 111] on label at bounding box center [368, 111] width 19 height 0
click at [0, 0] on input "checkbox" at bounding box center [0, 0] width 0 height 0
click at [449, 111] on label at bounding box center [448, 111] width 19 height 0
click at [0, 0] on input "checkbox" at bounding box center [0, 0] width 0 height 0
click at [531, 111] on label at bounding box center [529, 111] width 19 height 0
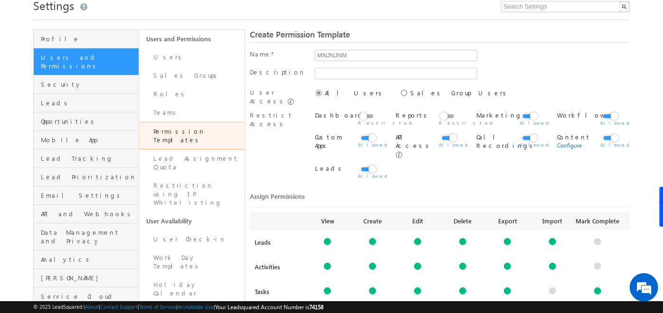
click at [0, 0] on input "checkbox" at bounding box center [0, 0] width 0 height 0
click at [529, 133] on label at bounding box center [529, 133] width 19 height 0
click at [0, 0] on input "checkbox" at bounding box center [0, 0] width 0 height 0
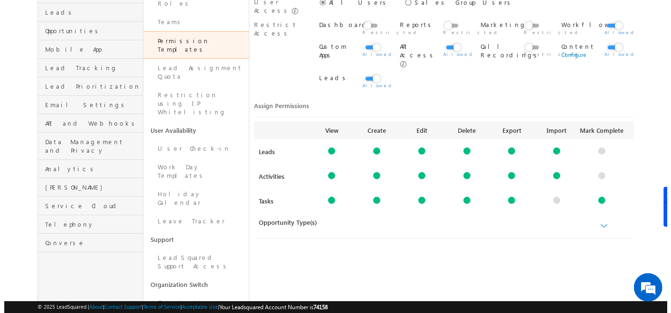
scroll to position [128, 0]
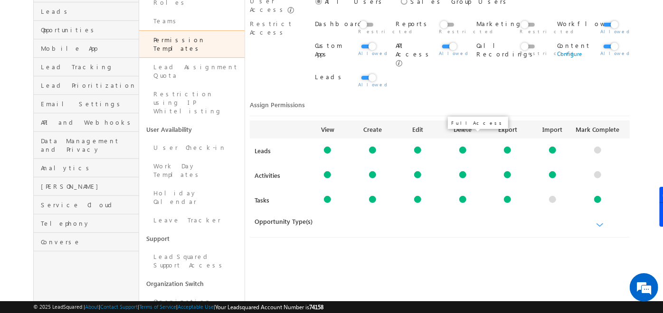
click at [464, 147] on div at bounding box center [462, 150] width 7 height 7
click at [509, 147] on div at bounding box center [507, 150] width 7 height 7
click at [552, 147] on div at bounding box center [552, 150] width 7 height 7
click at [462, 171] on div at bounding box center [462, 174] width 7 height 7
click at [503, 171] on link at bounding box center [507, 174] width 45 height 7
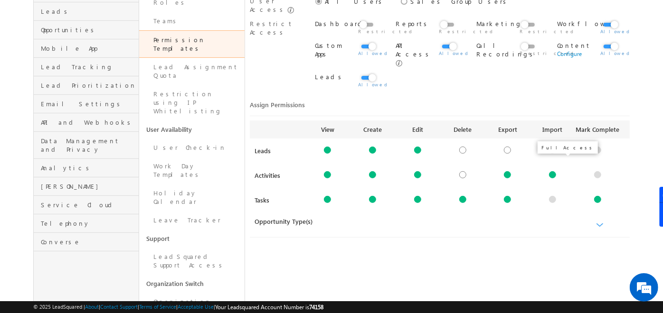
click at [553, 171] on div at bounding box center [552, 174] width 7 height 7
click at [507, 171] on div at bounding box center [507, 174] width 7 height 7
click at [324, 147] on link at bounding box center [327, 150] width 45 height 7
click at [326, 147] on div at bounding box center [327, 150] width 7 height 7
click at [336, 157] on link "Configure" at bounding box center [327, 160] width 25 height 7
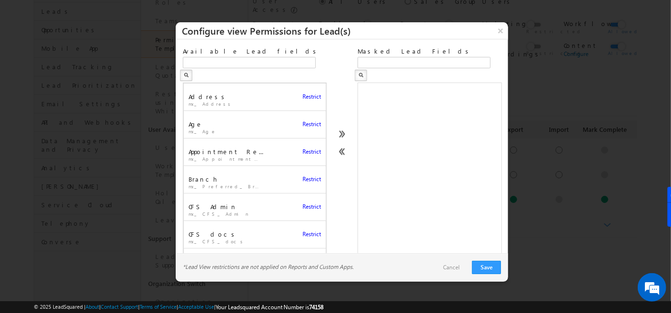
click at [305, 120] on span "Restrict" at bounding box center [312, 124] width 19 height 9
drag, startPoint x: 357, startPoint y: 53, endPoint x: 408, endPoint y: 54, distance: 51.3
click at [408, 54] on div "Available Lead fields Address mx_Address Restrict Restrict Branch" at bounding box center [342, 152] width 318 height 210
click at [482, 262] on button "Save" at bounding box center [486, 267] width 29 height 13
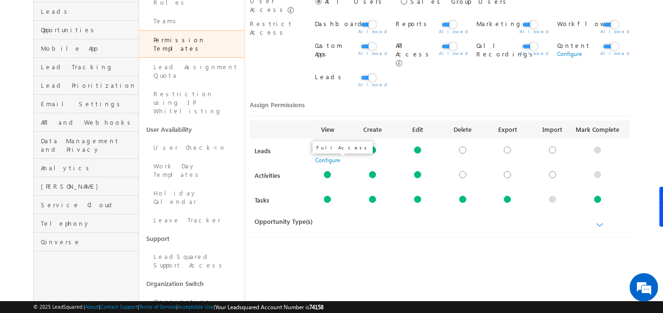
click at [327, 171] on div at bounding box center [327, 174] width 7 height 7
click at [330, 181] on link "Configure" at bounding box center [327, 184] width 25 height 7
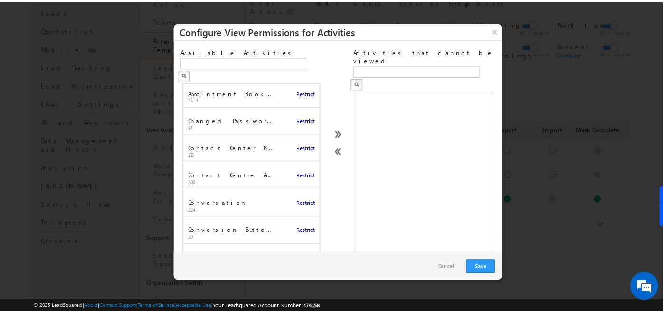
scroll to position [0, 0]
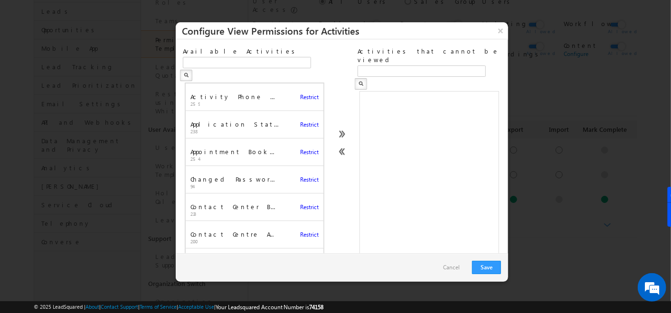
click at [460, 271] on link "Cancel" at bounding box center [451, 268] width 26 height 14
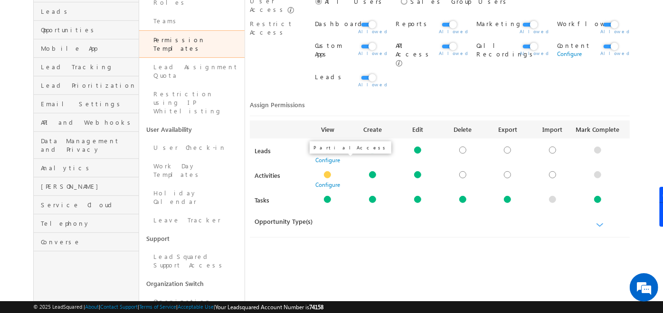
click at [331, 171] on div at bounding box center [327, 174] width 7 height 7
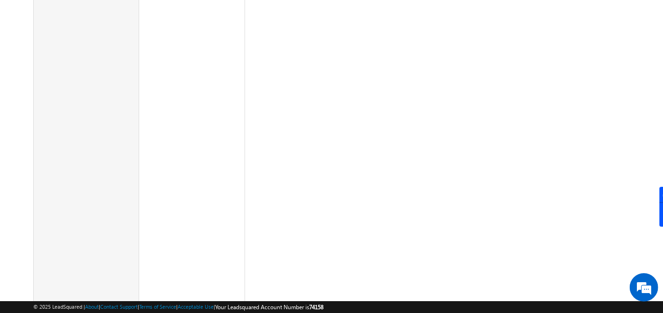
scroll to position [1413, 0]
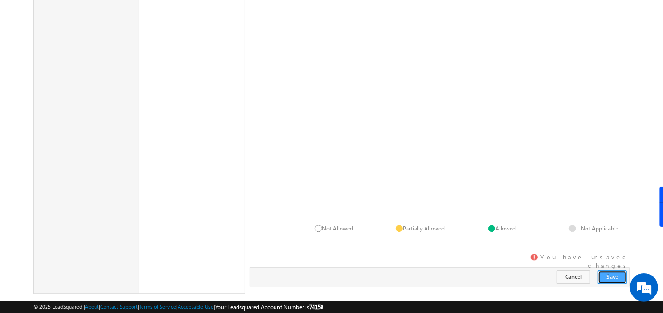
click at [612, 271] on button "Save" at bounding box center [612, 277] width 29 height 13
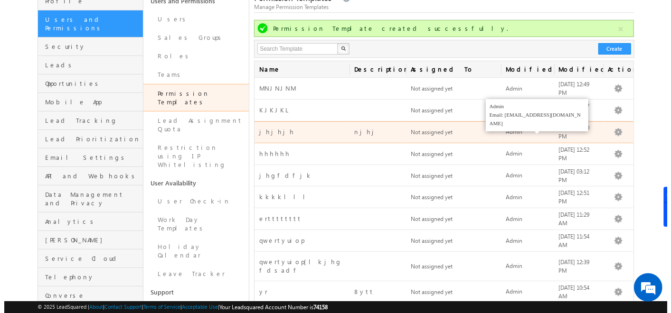
scroll to position [75, 0]
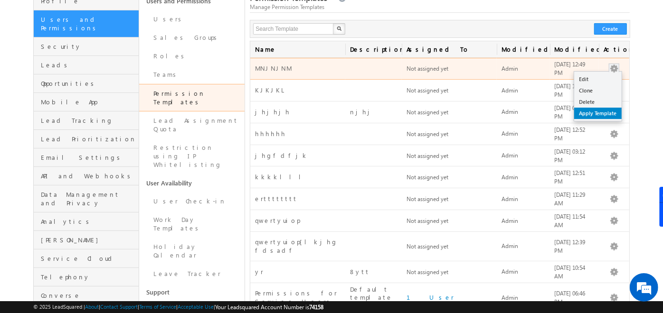
click at [596, 111] on link "Apply Template" at bounding box center [597, 113] width 47 height 11
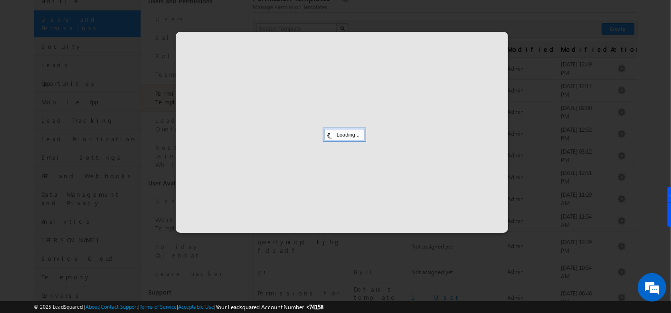
scroll to position [0, 0]
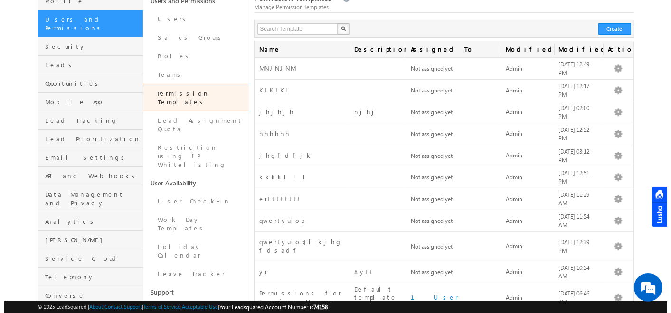
scroll to position [75, 0]
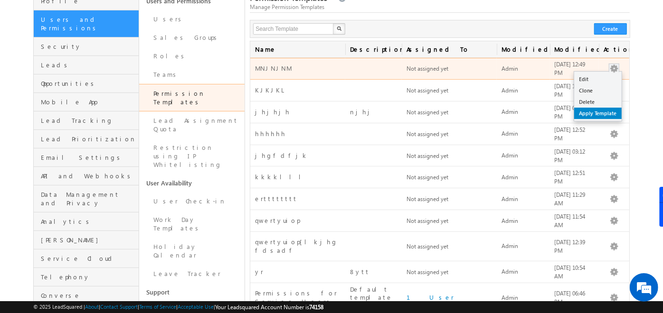
click at [599, 114] on link "Apply Template" at bounding box center [597, 113] width 47 height 11
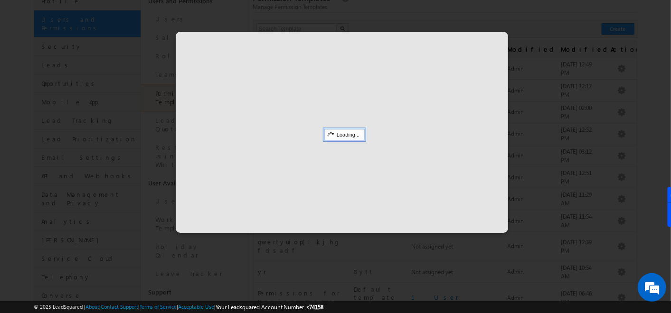
select select
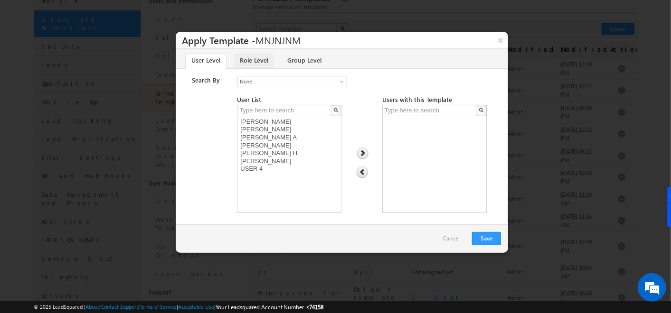
click at [250, 58] on link "Role Level" at bounding box center [254, 61] width 40 height 15
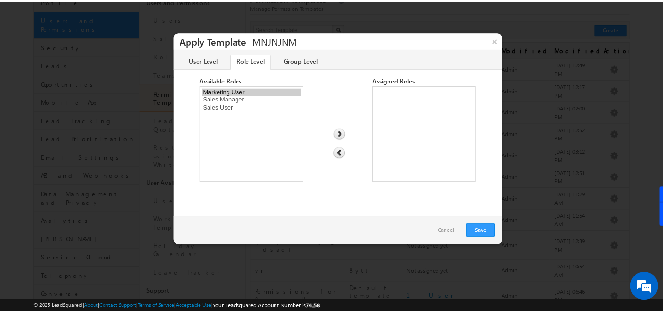
scroll to position [0, 0]
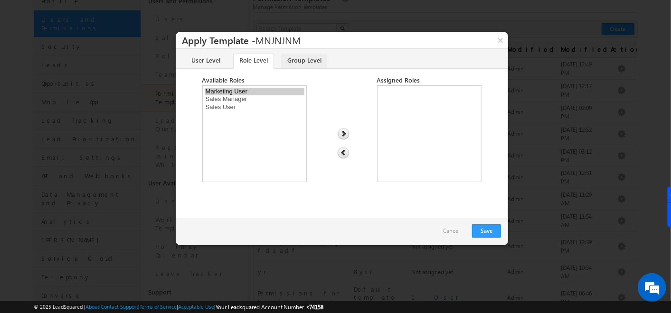
click at [301, 57] on link "Group Level" at bounding box center [304, 61] width 46 height 15
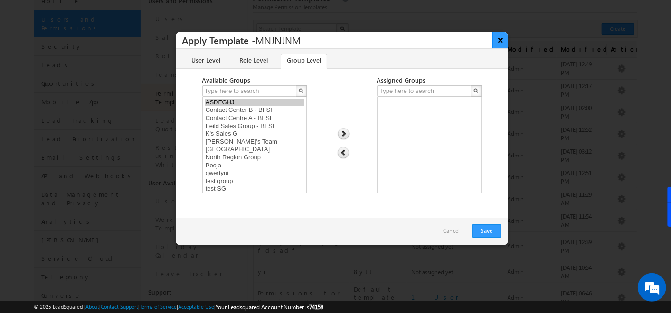
click at [500, 41] on button "×" at bounding box center [501, 40] width 16 height 17
